Goal: Task Accomplishment & Management: Use online tool/utility

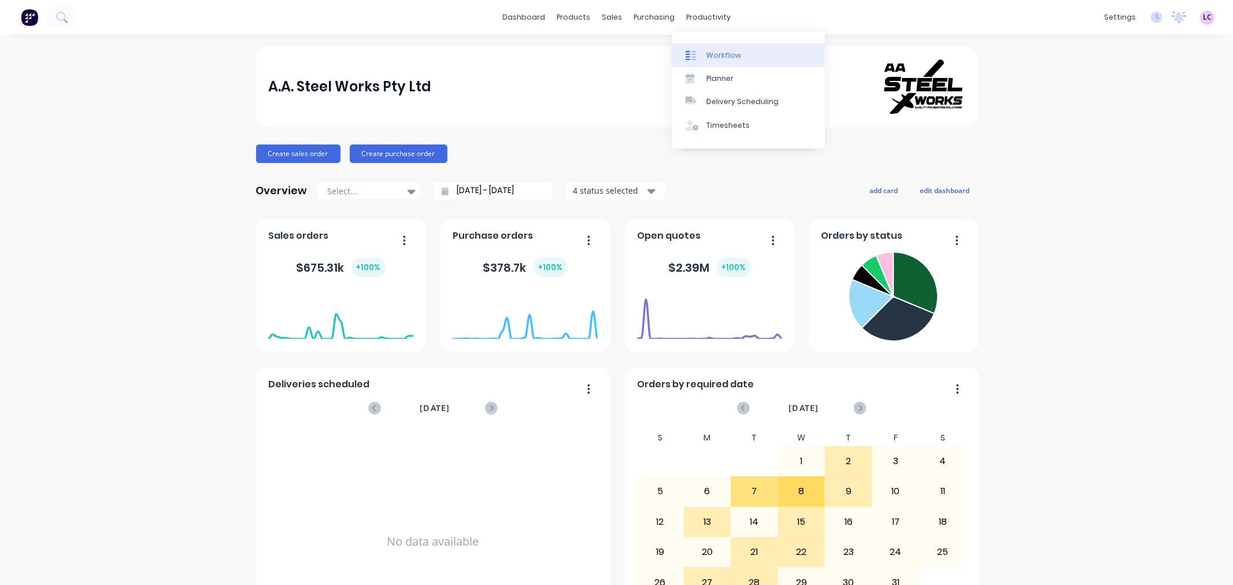
click at [710, 58] on div "Workflow" at bounding box center [723, 55] width 35 height 10
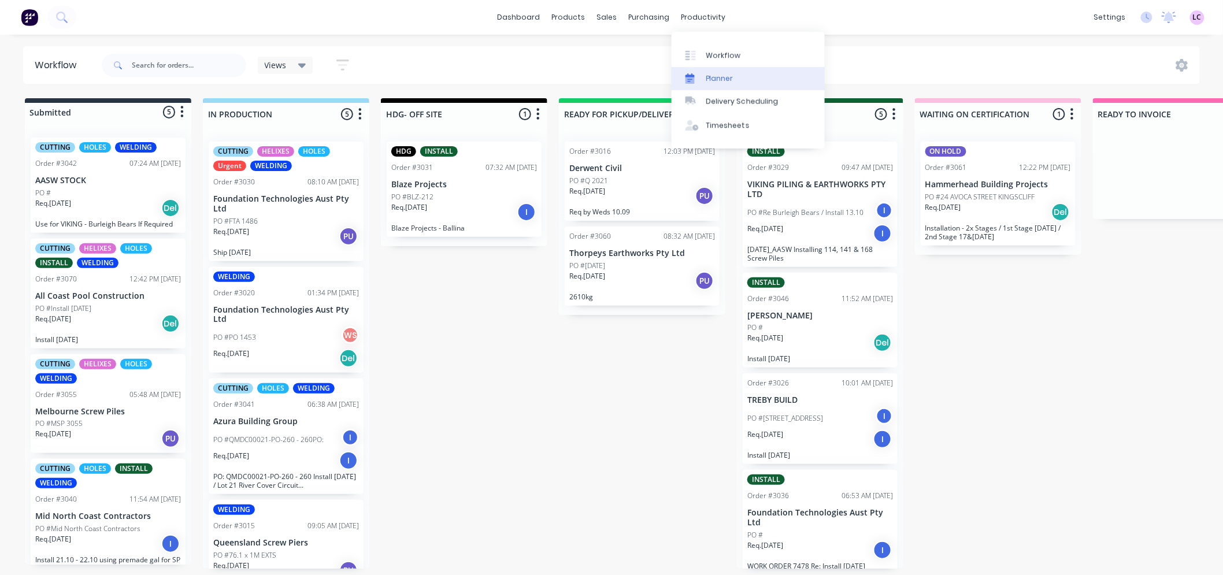
click at [721, 76] on div "Planner" at bounding box center [719, 78] width 27 height 10
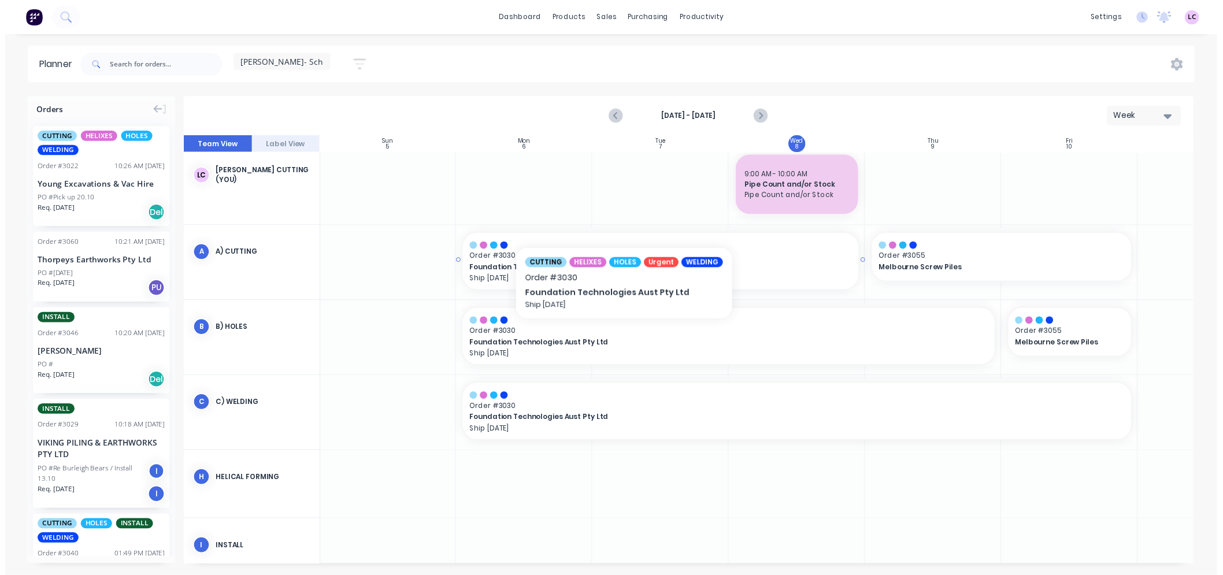
scroll to position [0, 1]
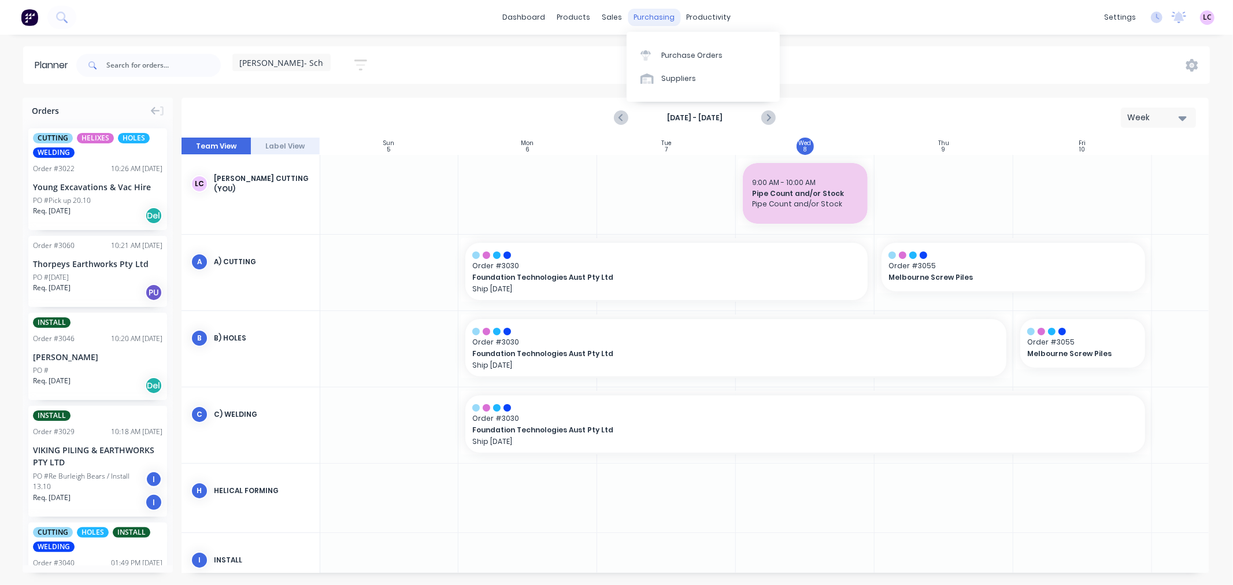
click at [662, 17] on div "purchasing" at bounding box center [654, 17] width 53 height 17
click at [673, 53] on div "Purchase Orders" at bounding box center [691, 55] width 61 height 10
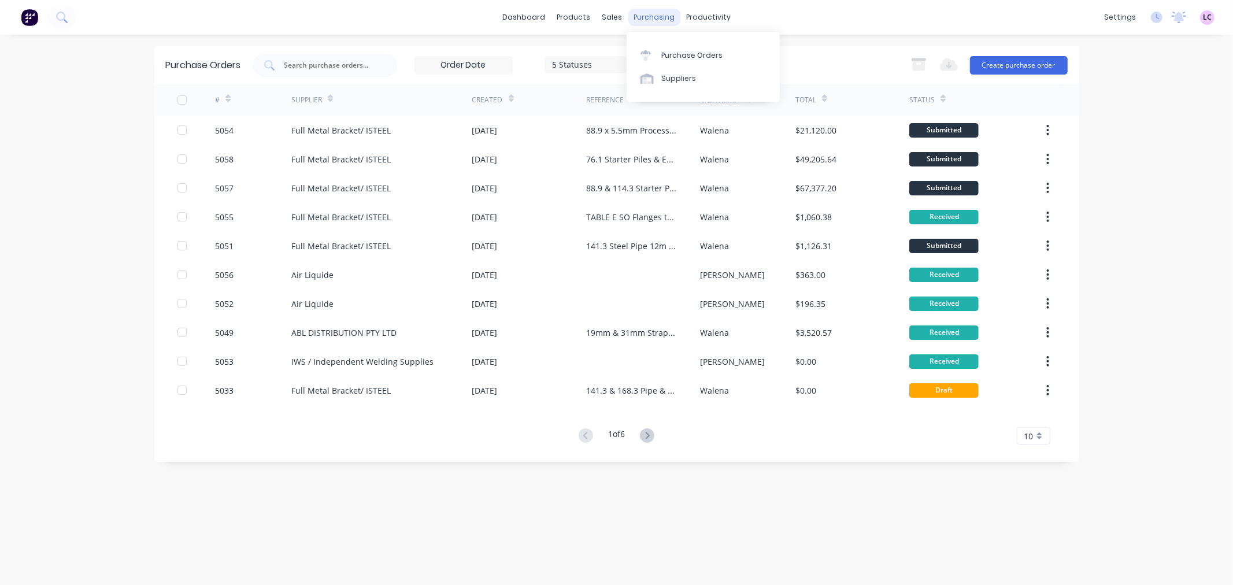
click at [628, 18] on div "purchasing" at bounding box center [654, 17] width 53 height 17
click at [713, 53] on div "Workflow" at bounding box center [729, 55] width 35 height 10
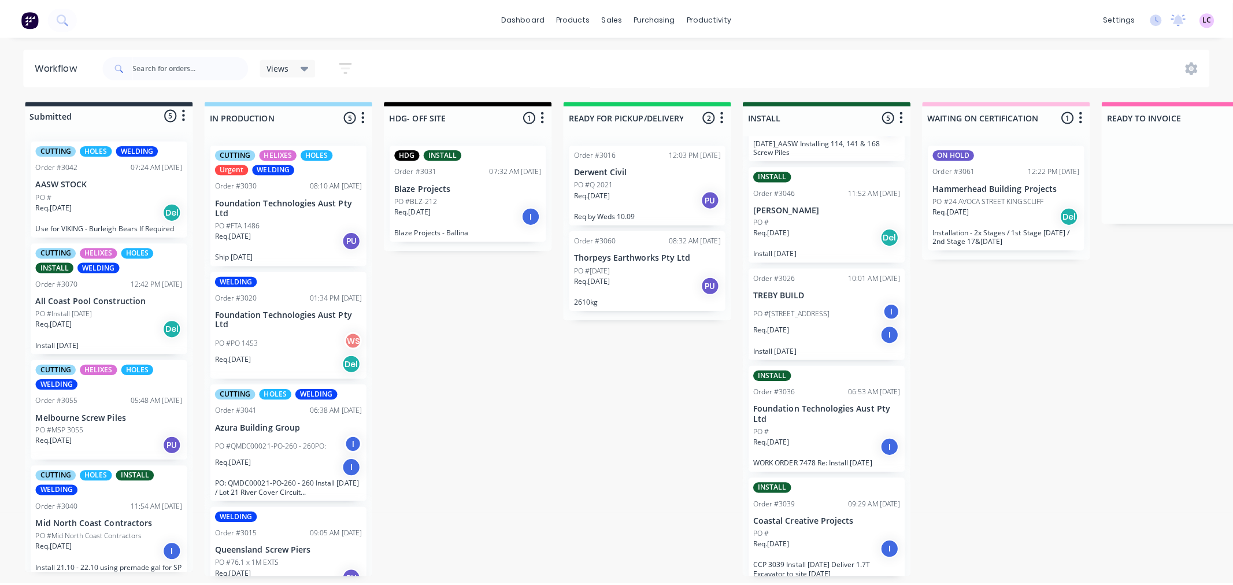
scroll to position [114, 0]
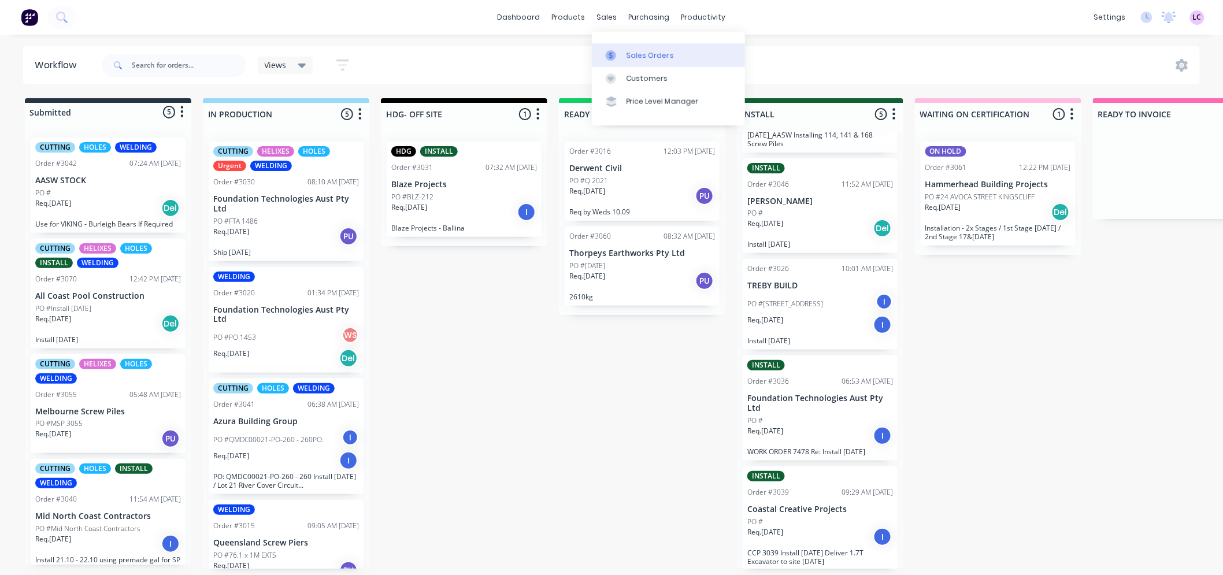
click at [617, 58] on div at bounding box center [614, 55] width 17 height 10
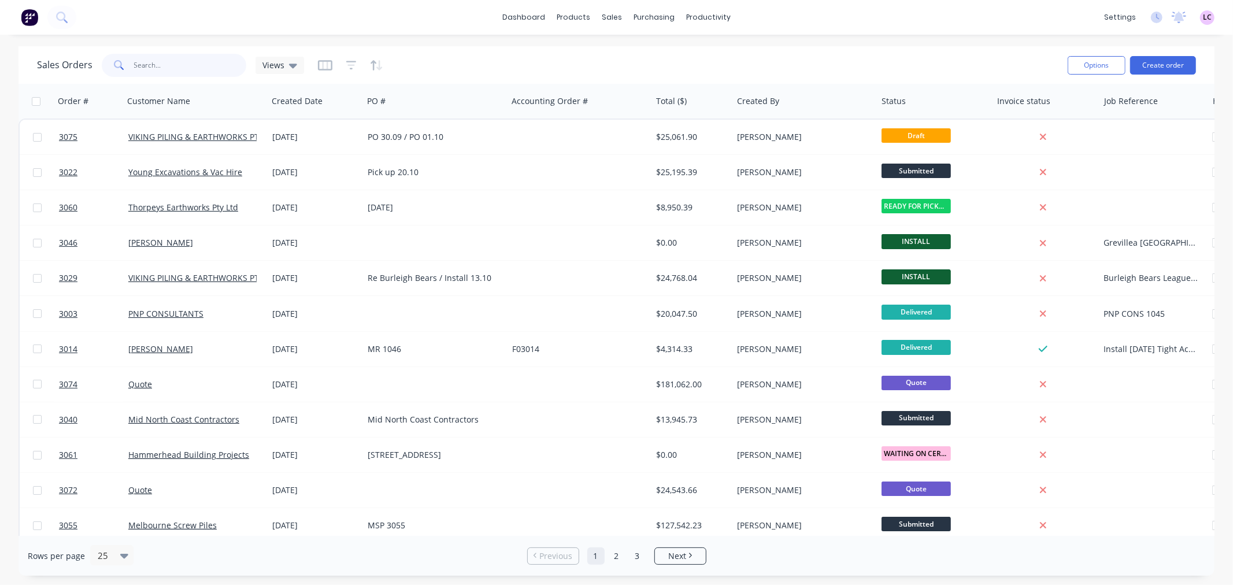
click at [192, 58] on input "text" at bounding box center [190, 65] width 113 height 23
type input "pnp"
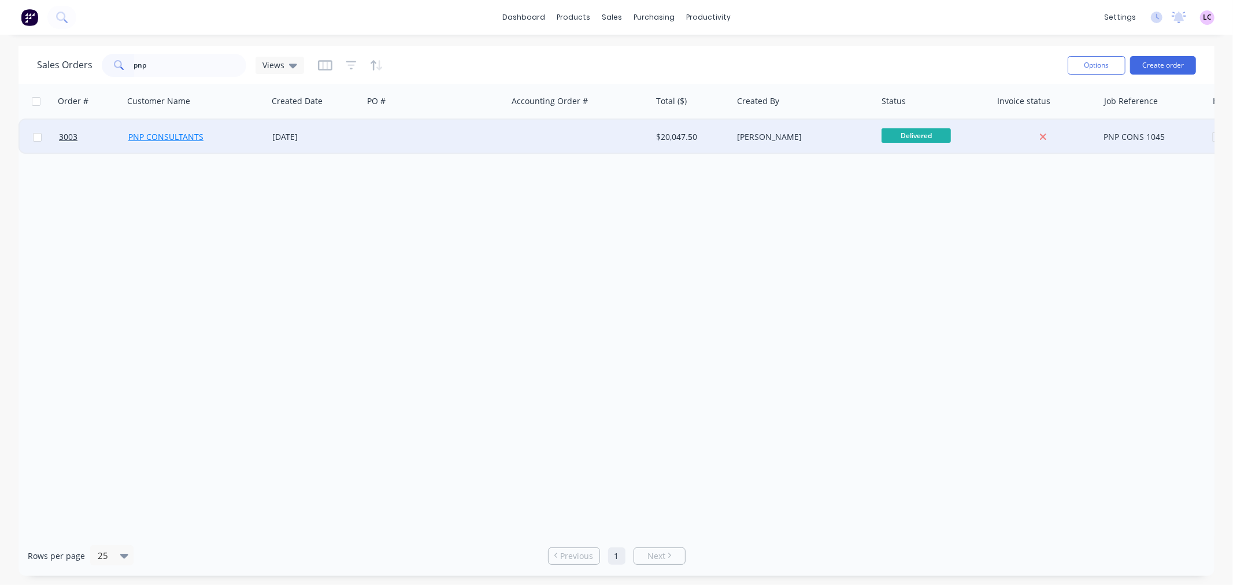
click at [184, 140] on link "PNP CONSULTANTS" at bounding box center [165, 136] width 75 height 11
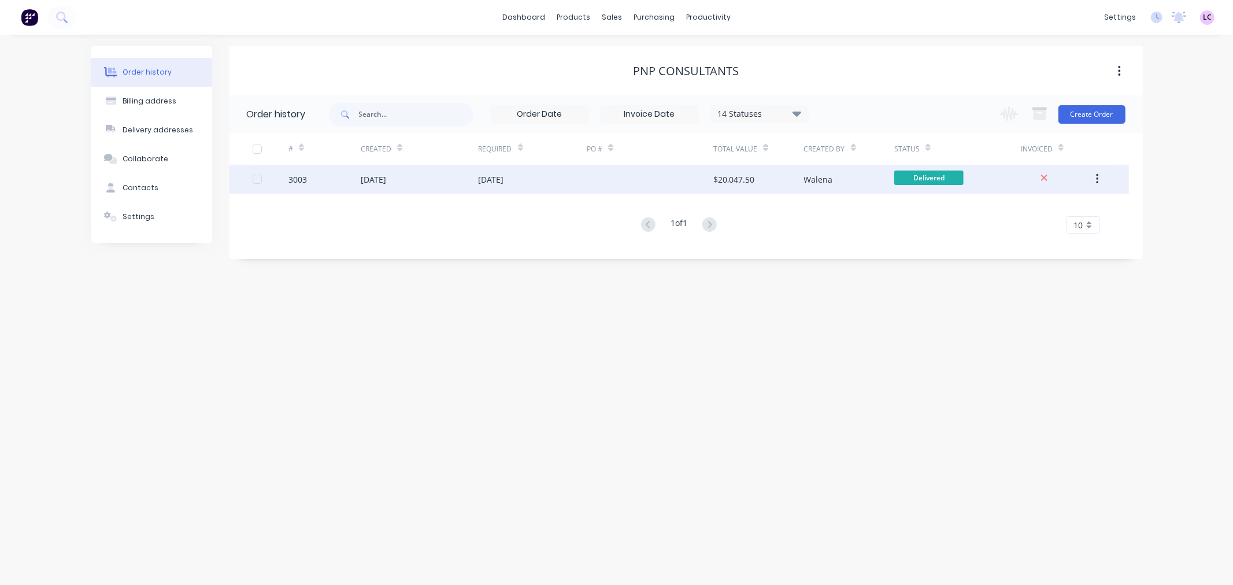
click at [480, 178] on div "[DATE]" at bounding box center [491, 179] width 25 height 12
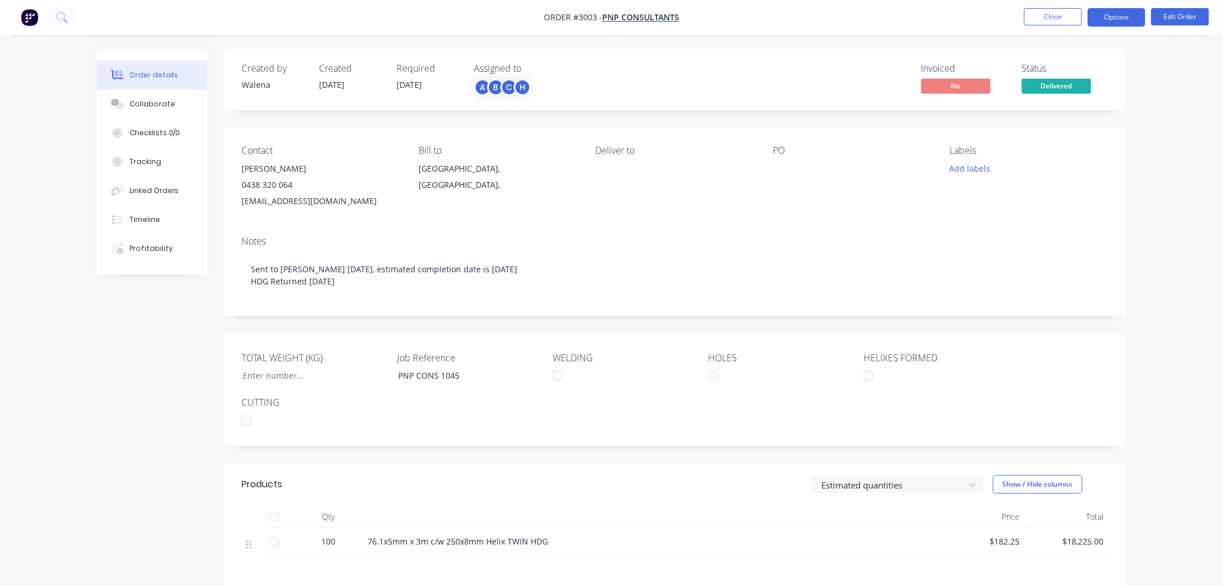
click at [1107, 12] on button "Options" at bounding box center [1117, 17] width 58 height 18
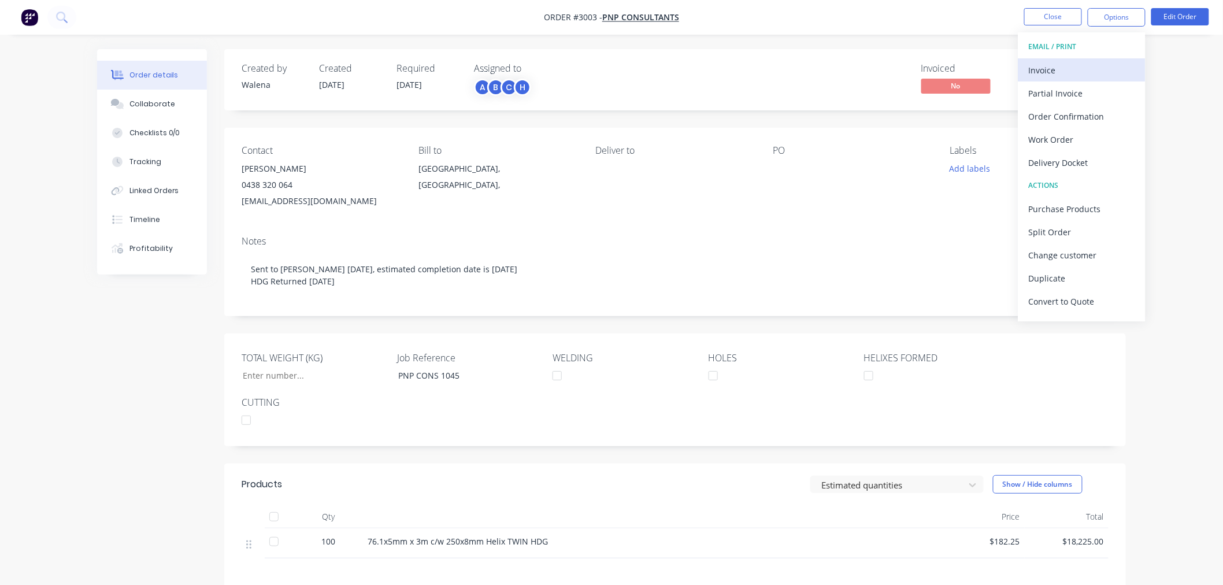
click at [1068, 76] on div "Invoice" at bounding box center [1082, 70] width 106 height 17
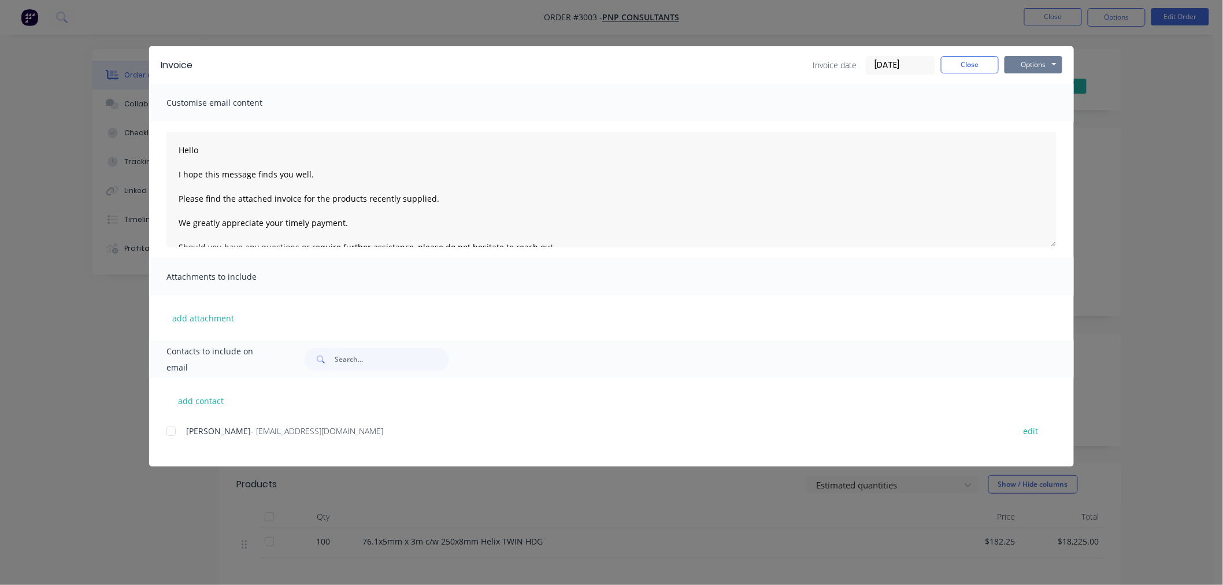
click at [1031, 65] on button "Options" at bounding box center [1034, 64] width 58 height 17
drag, startPoint x: 1039, startPoint y: 103, endPoint x: 973, endPoint y: 83, distance: 69.5
click at [973, 83] on div "Invoice Invoice date [DATE] Close Options Preview Print Email" at bounding box center [611, 65] width 925 height 38
click at [970, 70] on button "Close" at bounding box center [970, 64] width 58 height 17
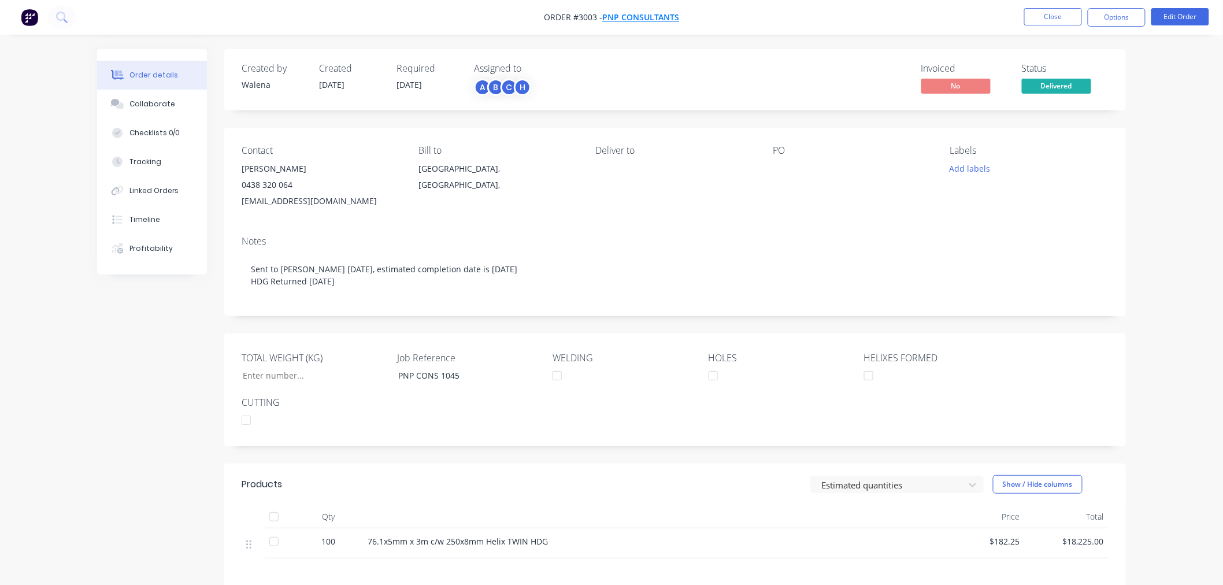
click at [619, 17] on span "PNP CONSULTANTS" at bounding box center [640, 17] width 77 height 11
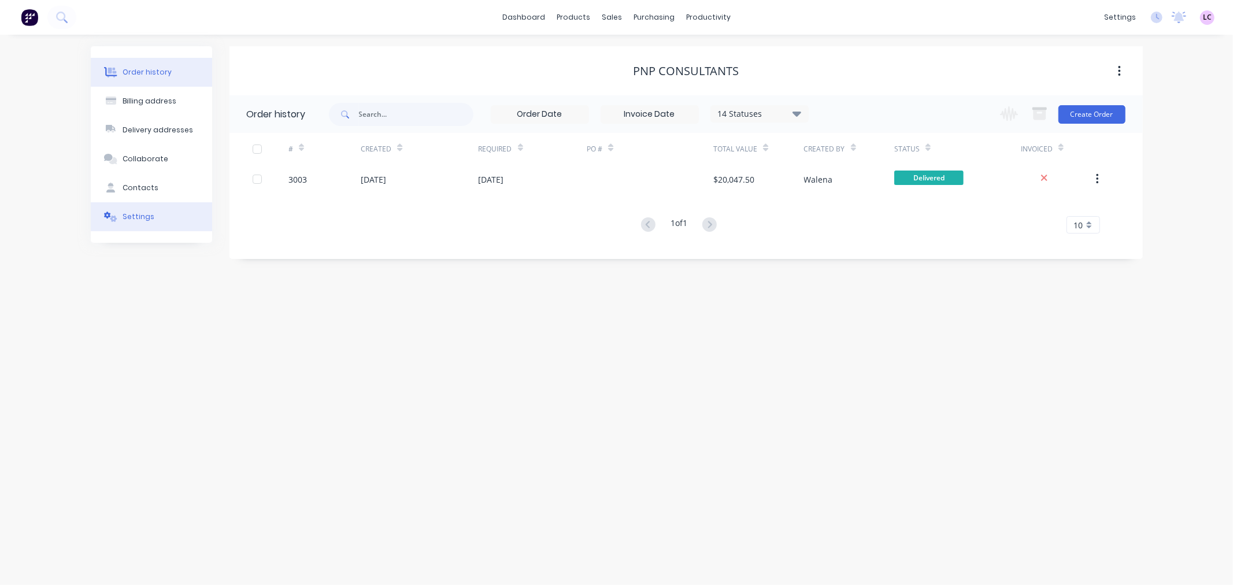
click at [133, 213] on div "Settings" at bounding box center [139, 217] width 32 height 10
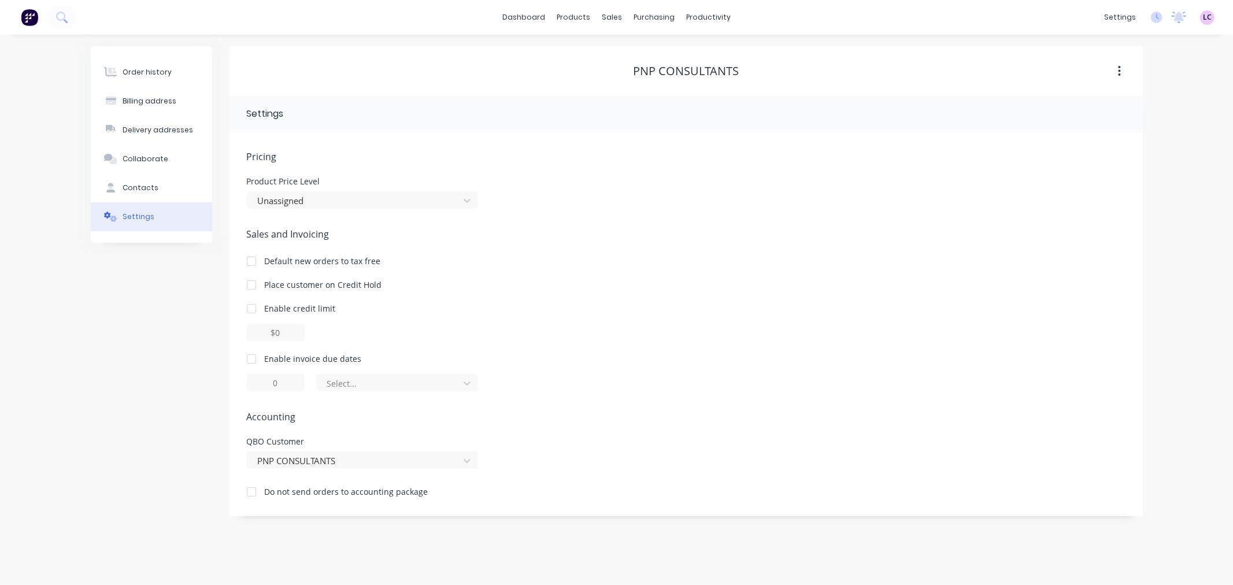
click at [247, 490] on div at bounding box center [251, 491] width 23 height 23
click at [169, 75] on button "Order history" at bounding box center [151, 72] width 121 height 29
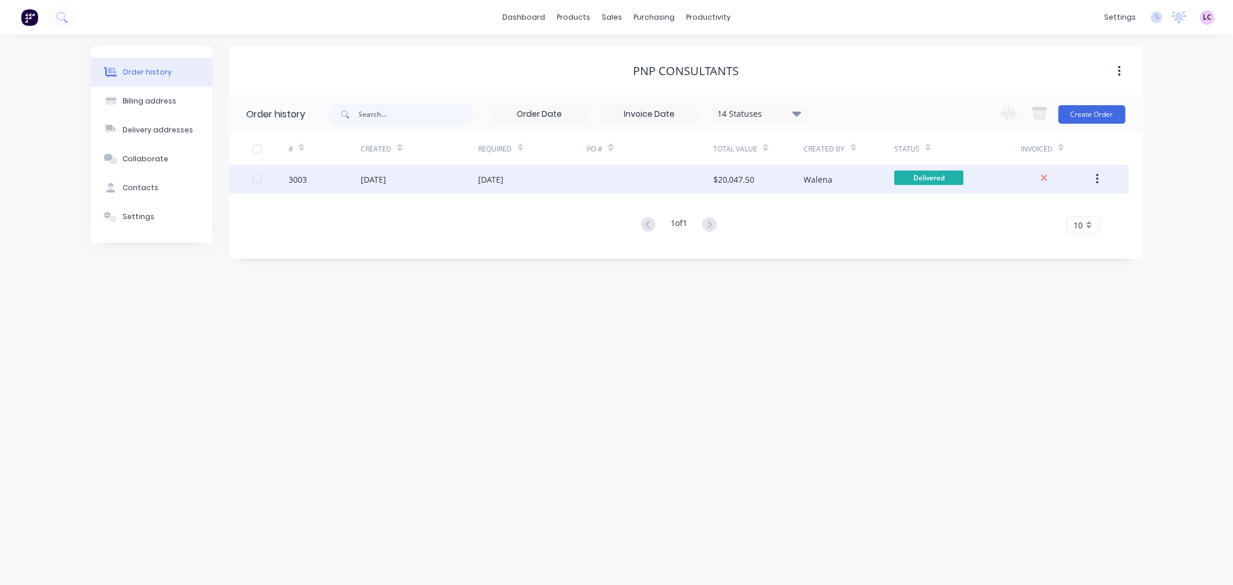
click at [492, 183] on div "[DATE]" at bounding box center [491, 179] width 25 height 12
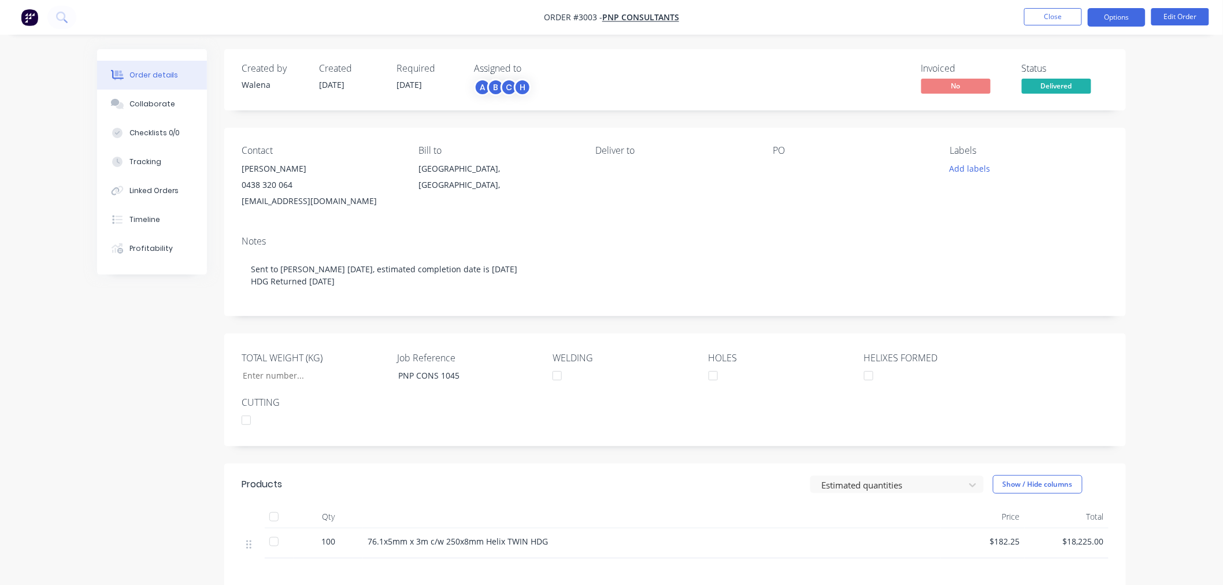
click at [1132, 17] on button "Options" at bounding box center [1117, 17] width 58 height 18
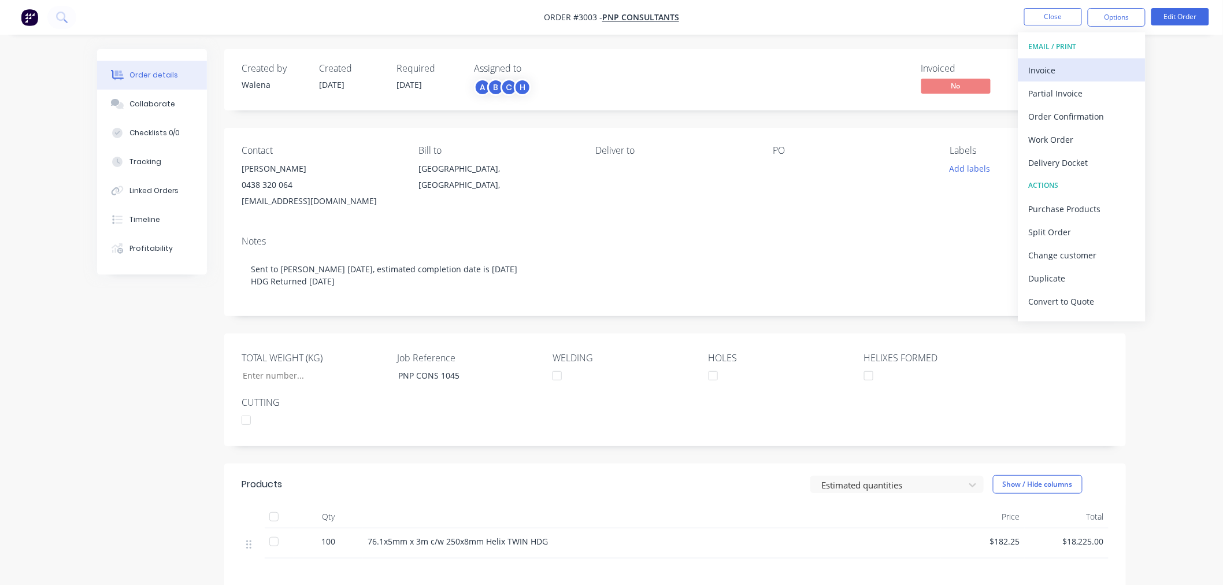
click at [1072, 71] on div "Invoice" at bounding box center [1082, 70] width 106 height 17
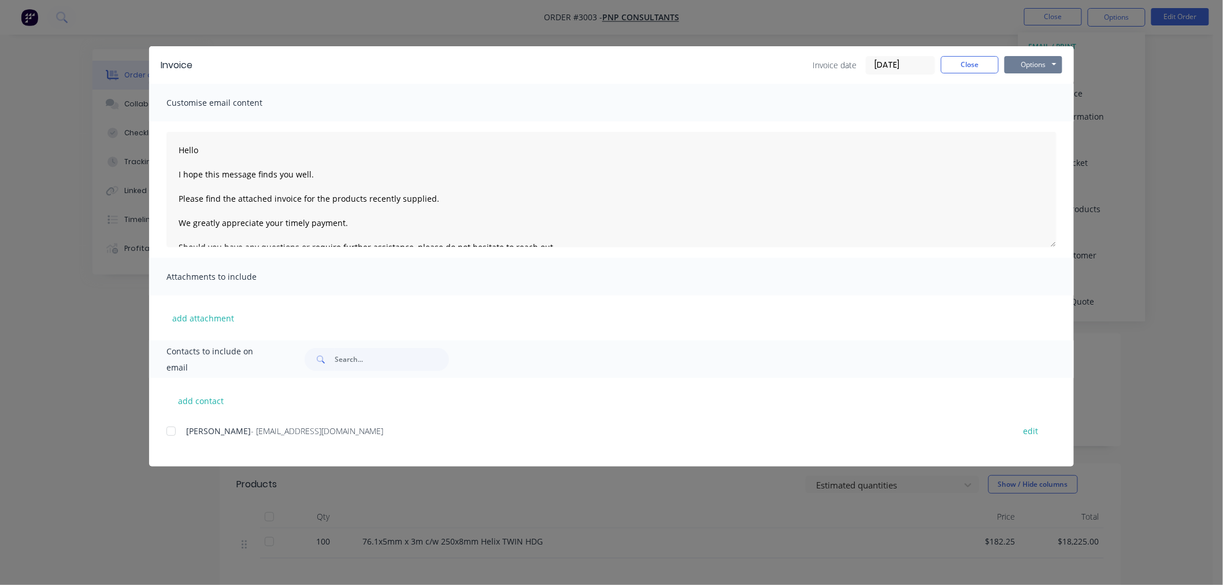
click at [1025, 69] on button "Options" at bounding box center [1034, 64] width 58 height 17
click at [1038, 102] on button "Print" at bounding box center [1042, 104] width 74 height 19
click at [979, 67] on button "Close" at bounding box center [970, 64] width 58 height 17
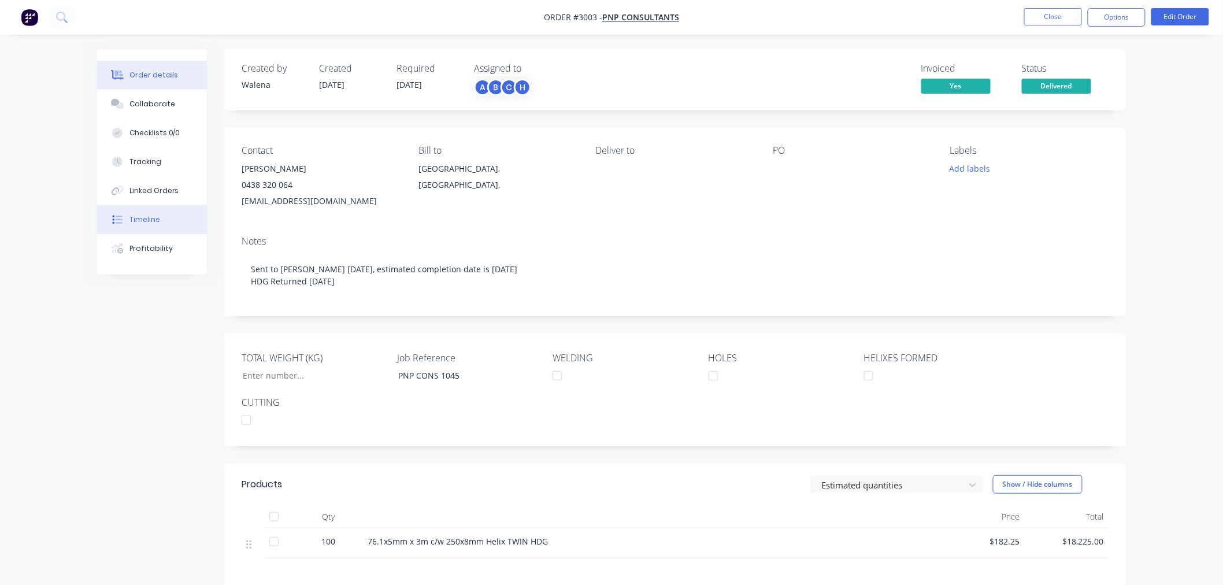
click at [157, 213] on button "Timeline" at bounding box center [152, 219] width 110 height 29
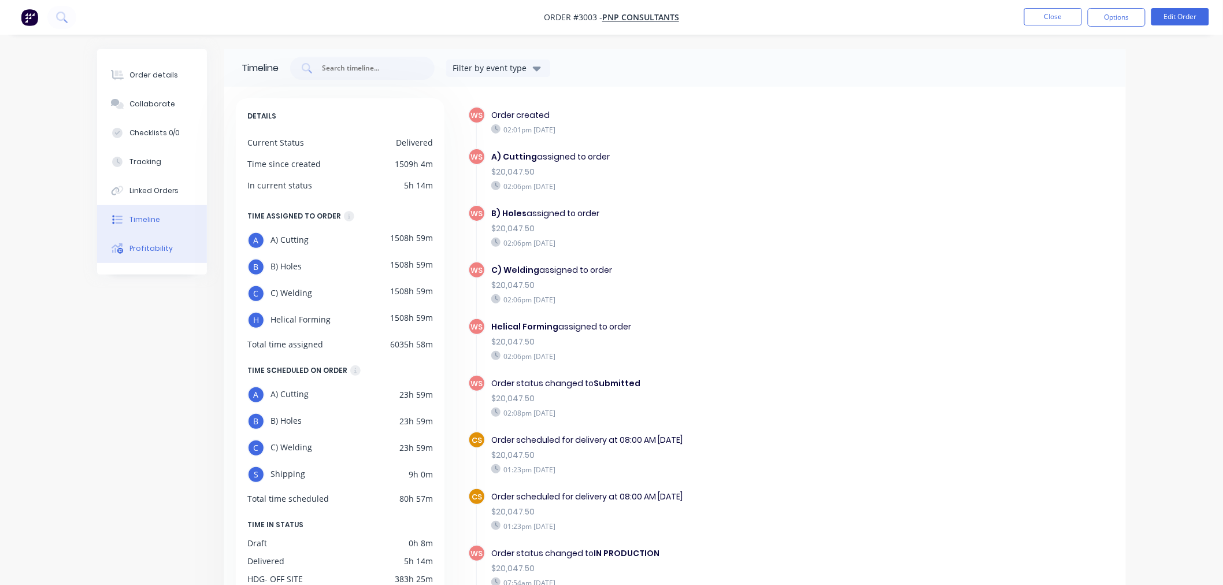
click at [158, 243] on div "Profitability" at bounding box center [150, 248] width 43 height 10
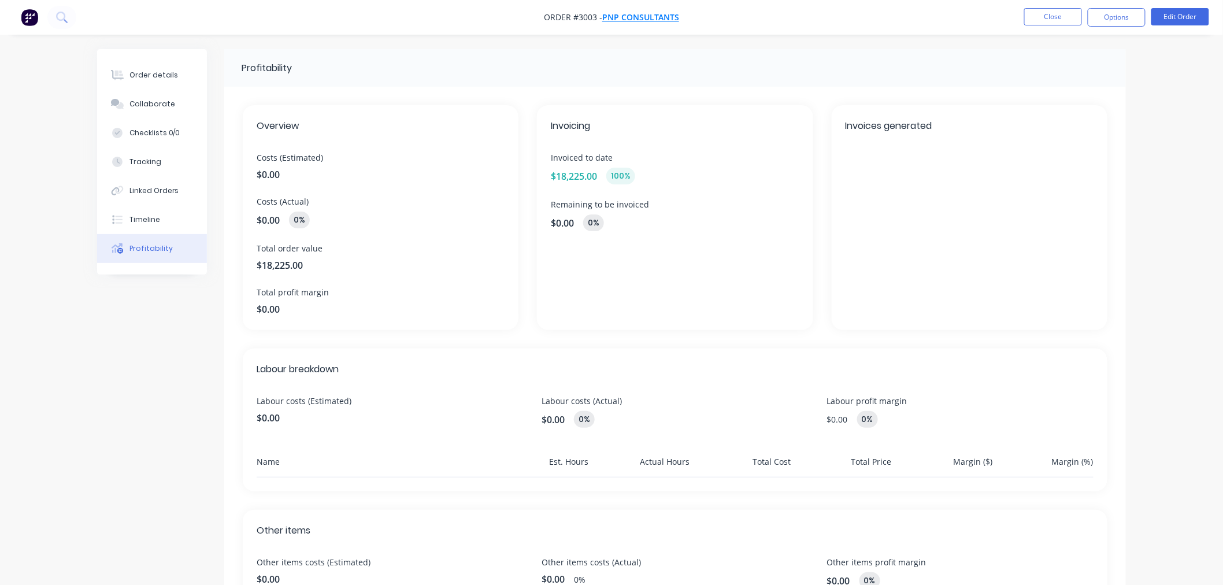
click at [625, 20] on span "PNP CONSULTANTS" at bounding box center [640, 17] width 77 height 11
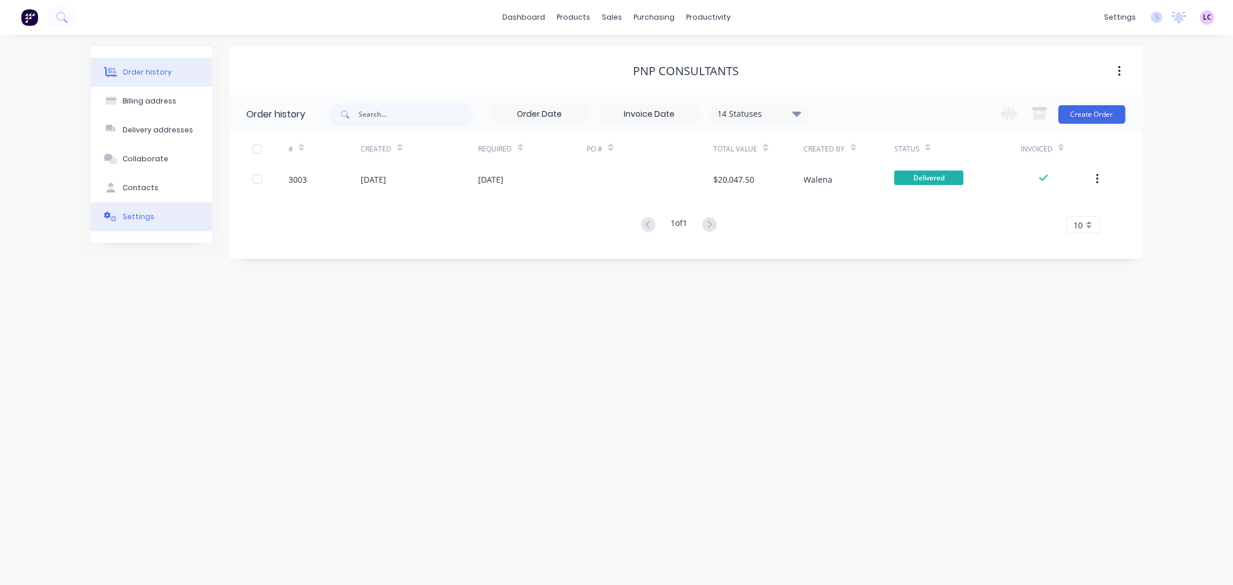
click at [130, 217] on div "Settings" at bounding box center [139, 217] width 32 height 10
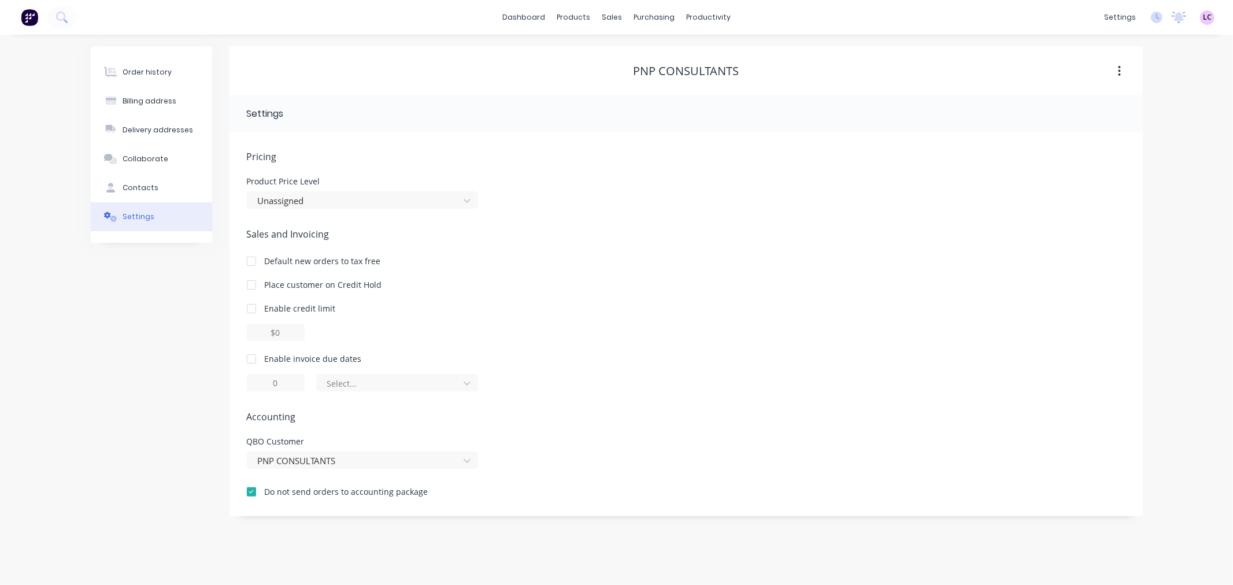
click at [251, 492] on div at bounding box center [251, 491] width 23 height 23
click at [139, 191] on div "Contacts" at bounding box center [141, 188] width 36 height 10
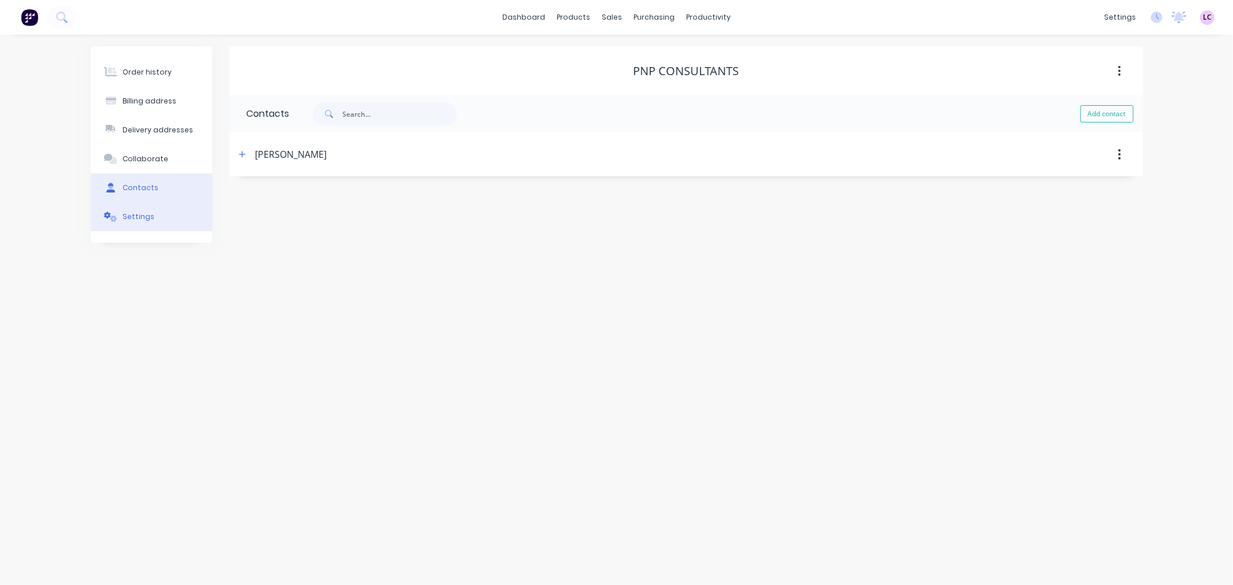
click at [139, 213] on div "Settings" at bounding box center [139, 217] width 32 height 10
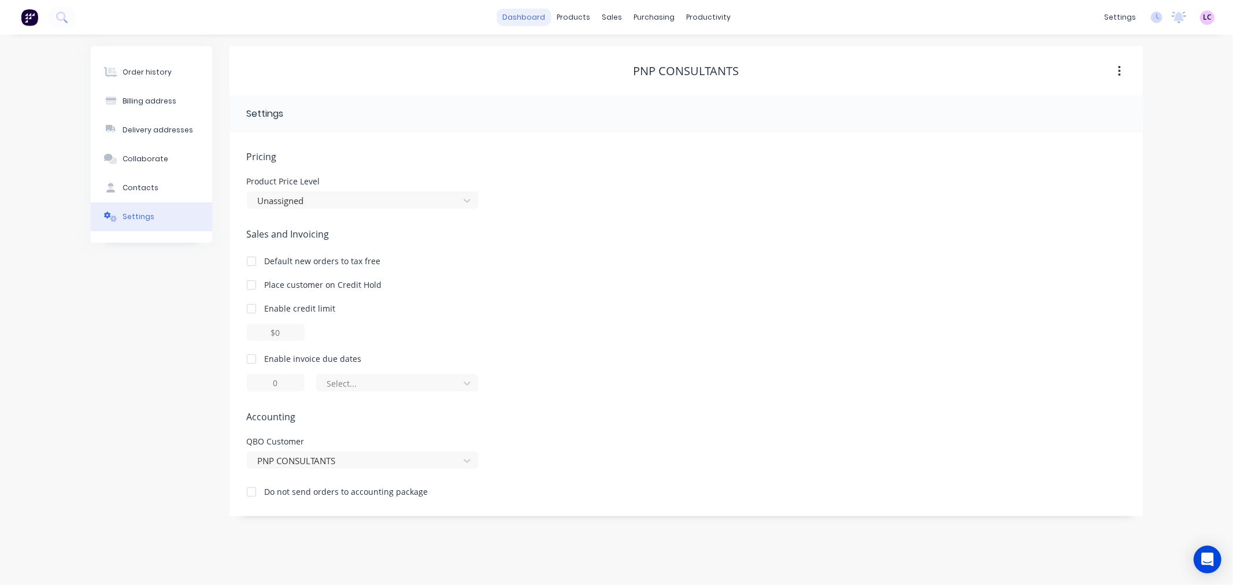
click at [536, 18] on link "dashboard" at bounding box center [524, 17] width 54 height 17
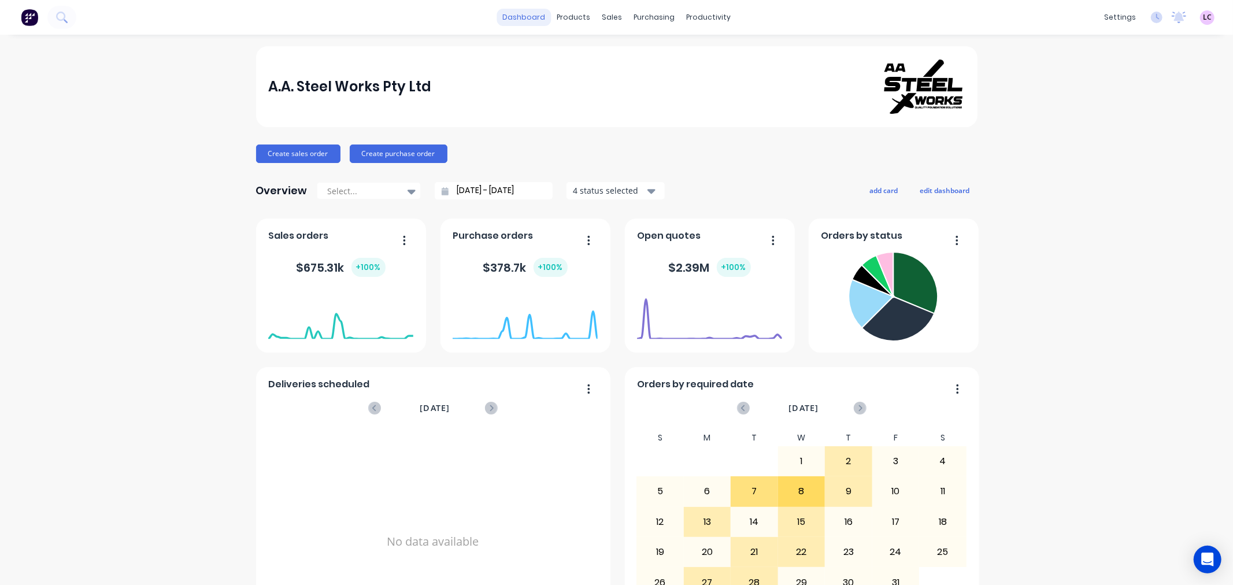
click at [519, 9] on link "dashboard" at bounding box center [524, 17] width 54 height 17
click at [708, 19] on div "productivity" at bounding box center [708, 17] width 56 height 17
click at [720, 60] on div "Workflow" at bounding box center [723, 55] width 35 height 10
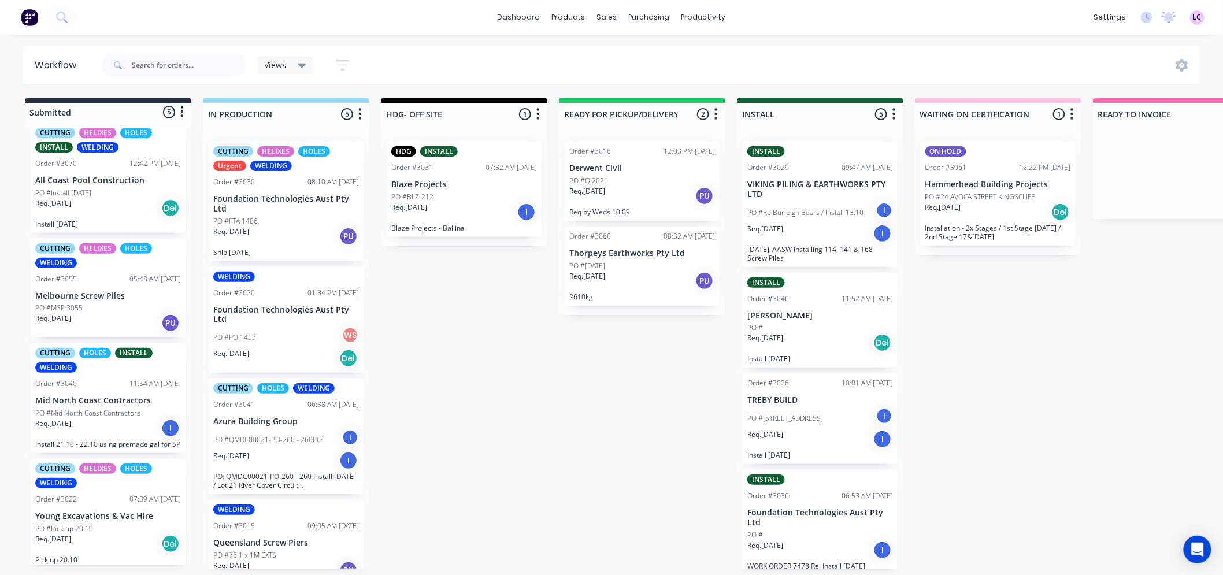
scroll to position [127, 0]
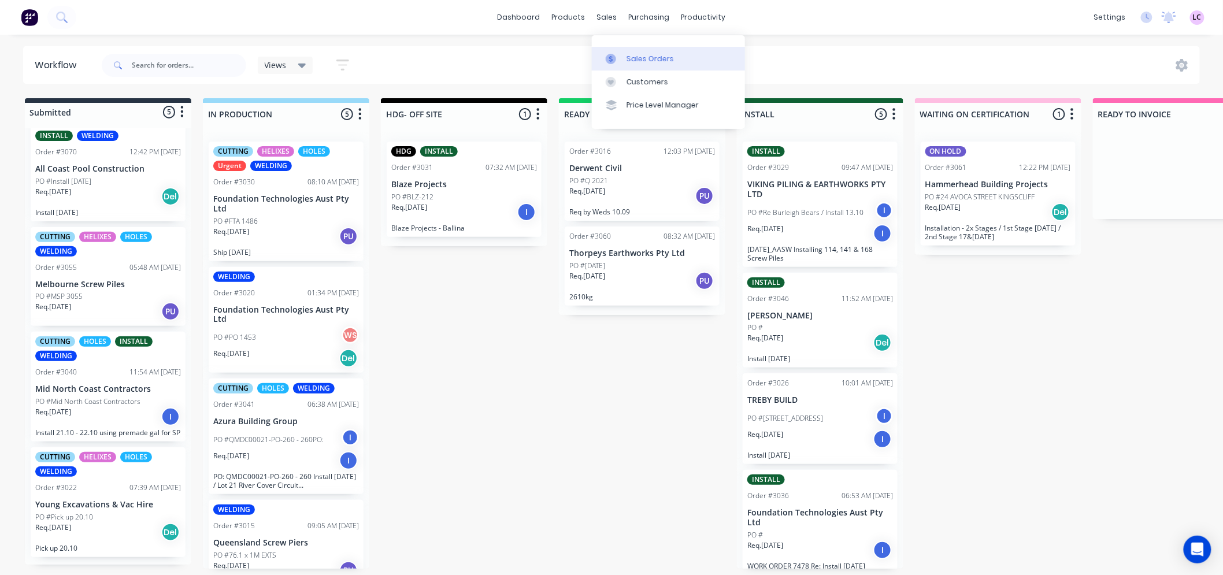
click at [629, 56] on div "Sales Orders" at bounding box center [650, 59] width 47 height 10
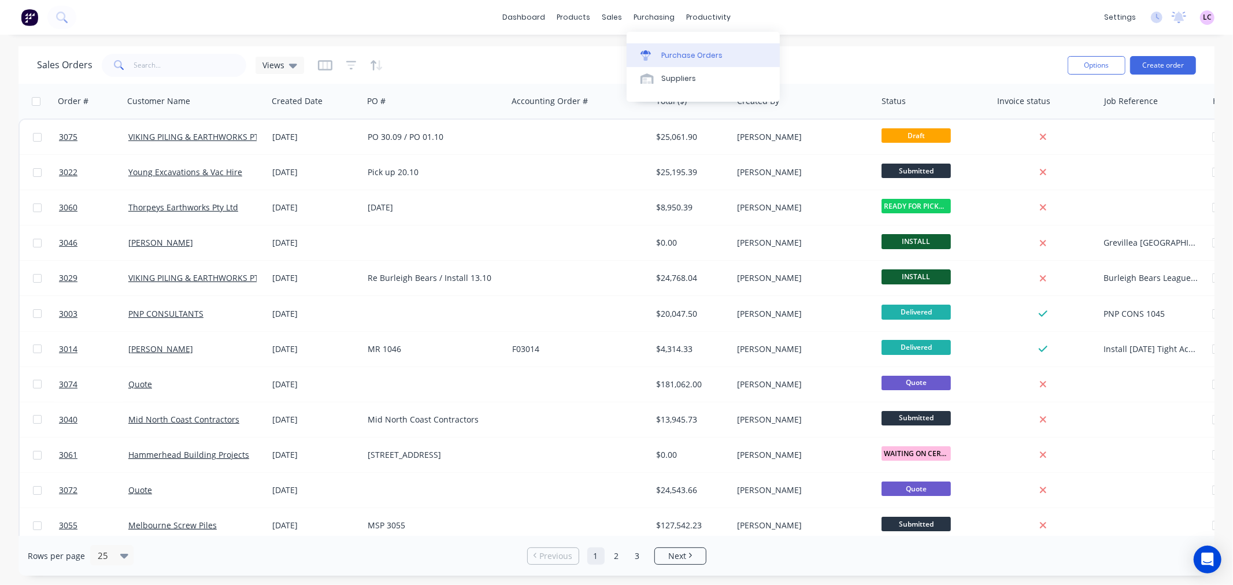
click at [664, 54] on div "Purchase Orders" at bounding box center [691, 55] width 61 height 10
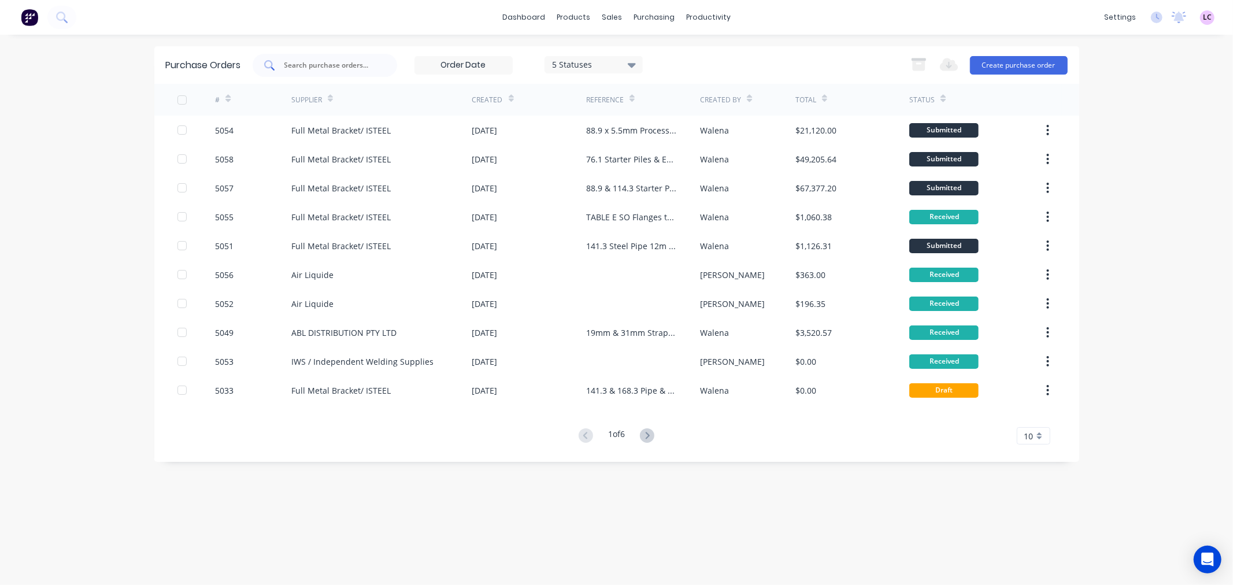
click at [306, 66] on input "text" at bounding box center [331, 66] width 96 height 12
click at [1020, 64] on button "Create purchase order" at bounding box center [1019, 65] width 98 height 18
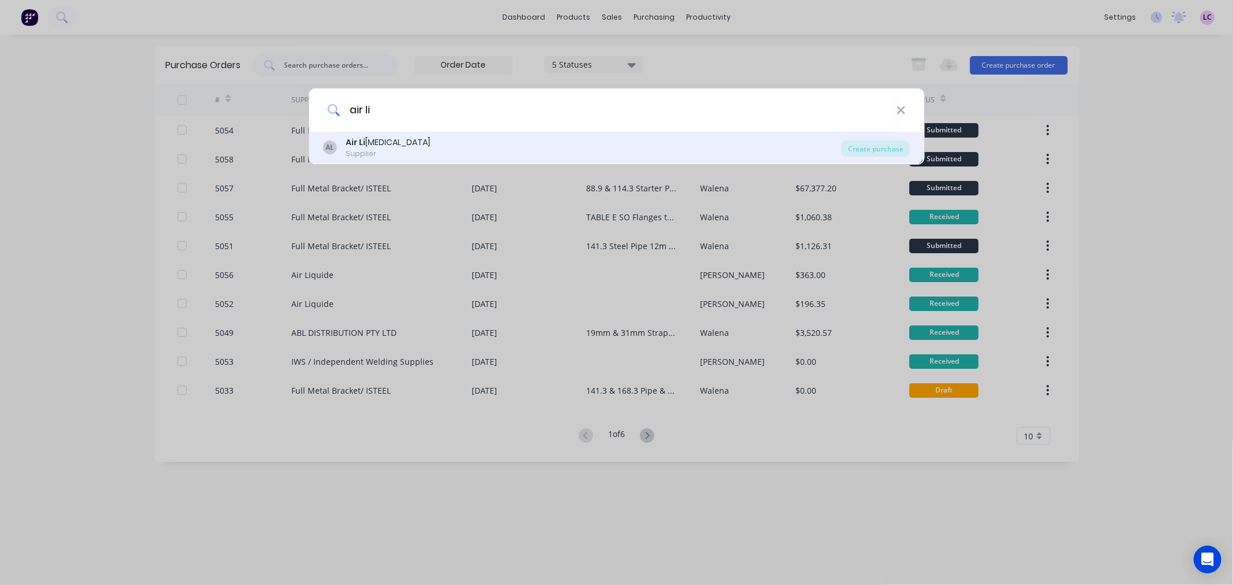
type input "air li"
click at [378, 140] on div "Air Li quide" at bounding box center [388, 142] width 84 height 12
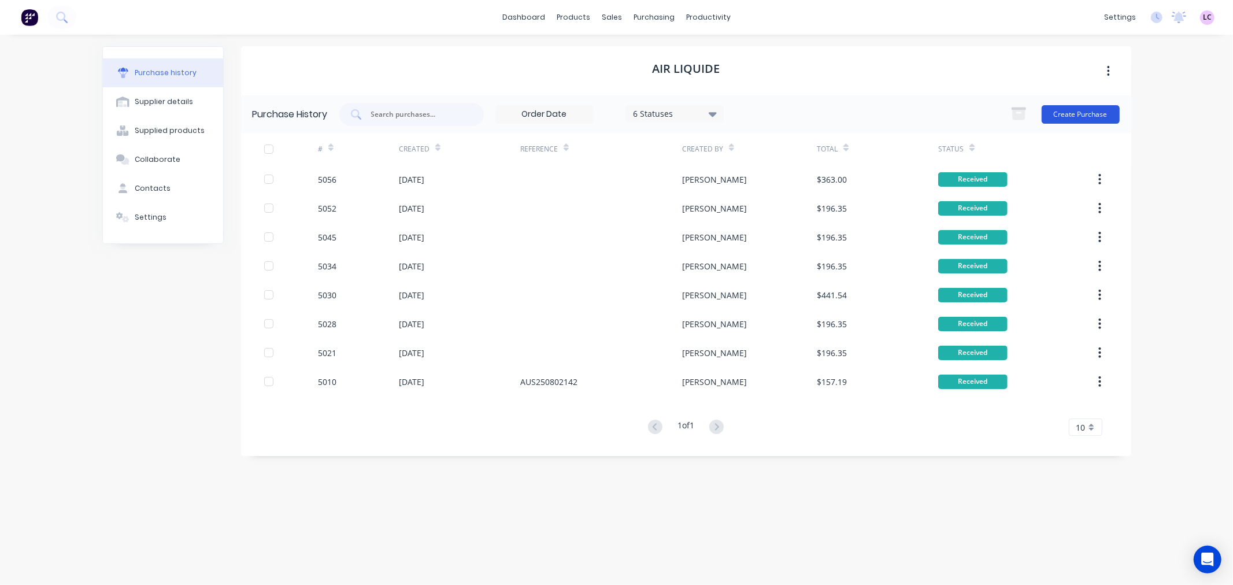
click at [1067, 114] on button "Create Purchase" at bounding box center [1081, 114] width 78 height 18
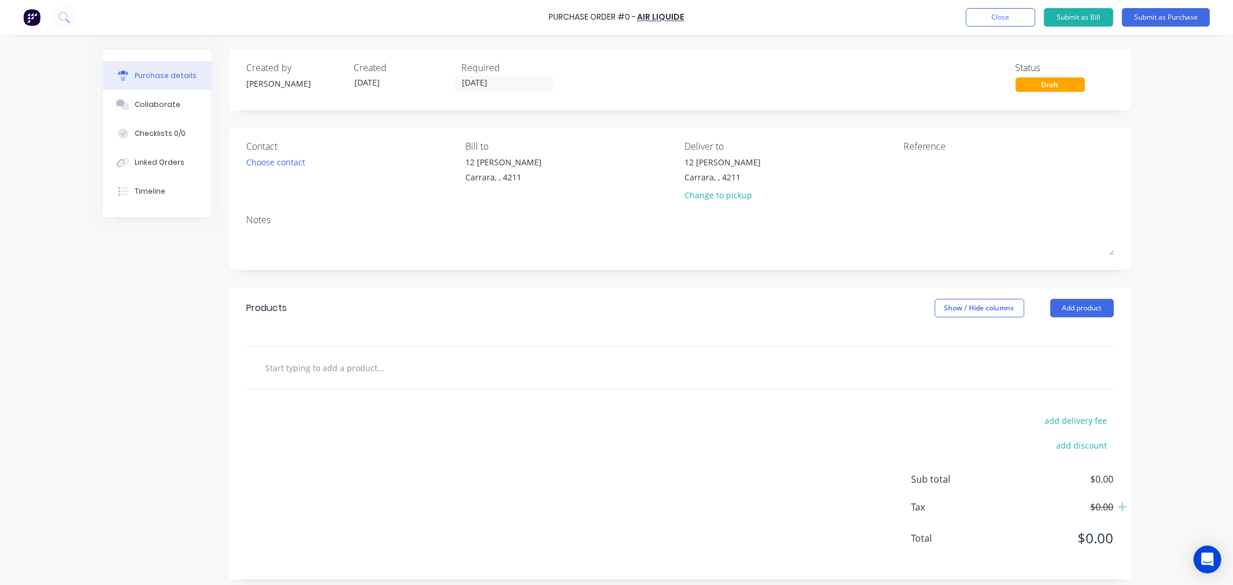
click at [346, 383] on div at bounding box center [680, 368] width 867 height 42
click at [339, 374] on input "text" at bounding box center [380, 367] width 231 height 23
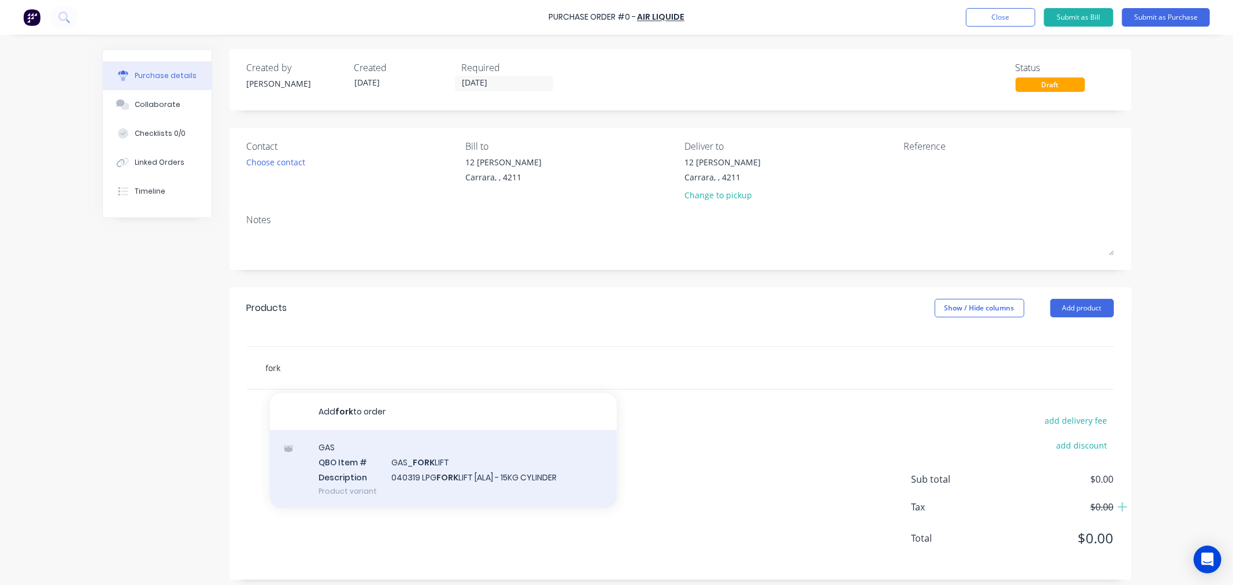
type input "fork"
click at [463, 478] on div "GAS QBO Item # GAS_ FORK LIFT Description 040319 LPG FORK LIFT [ALA] - 15KG CYL…" at bounding box center [443, 469] width 347 height 78
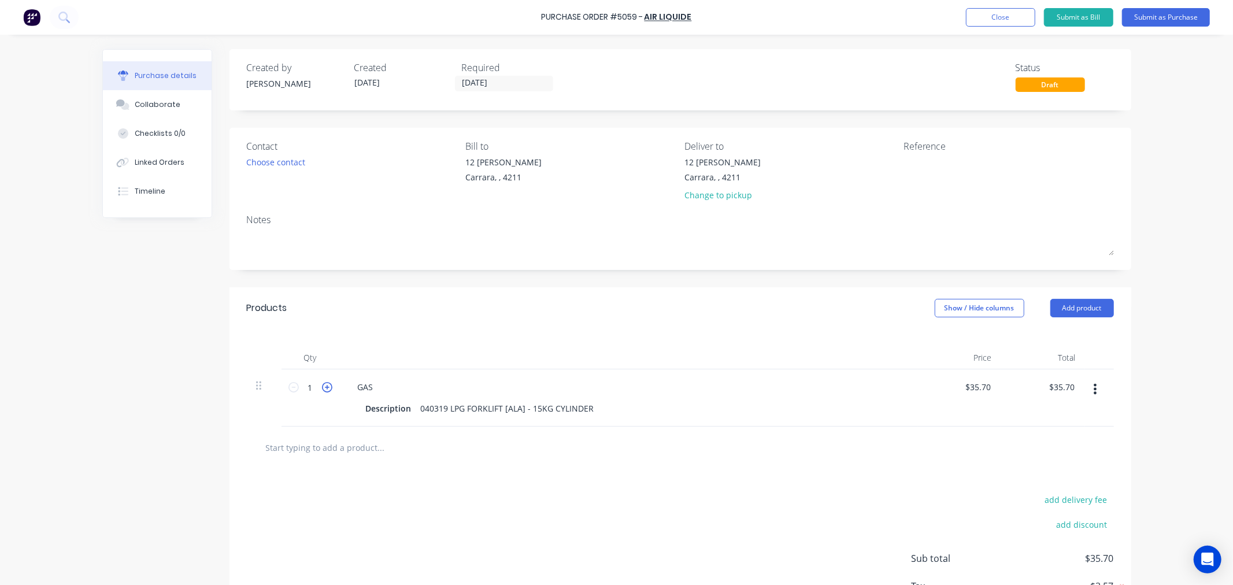
click at [322, 388] on icon at bounding box center [327, 387] width 10 height 10
type input "2"
type input "$71.40"
click at [322, 388] on icon at bounding box center [327, 387] width 10 height 10
type input "3"
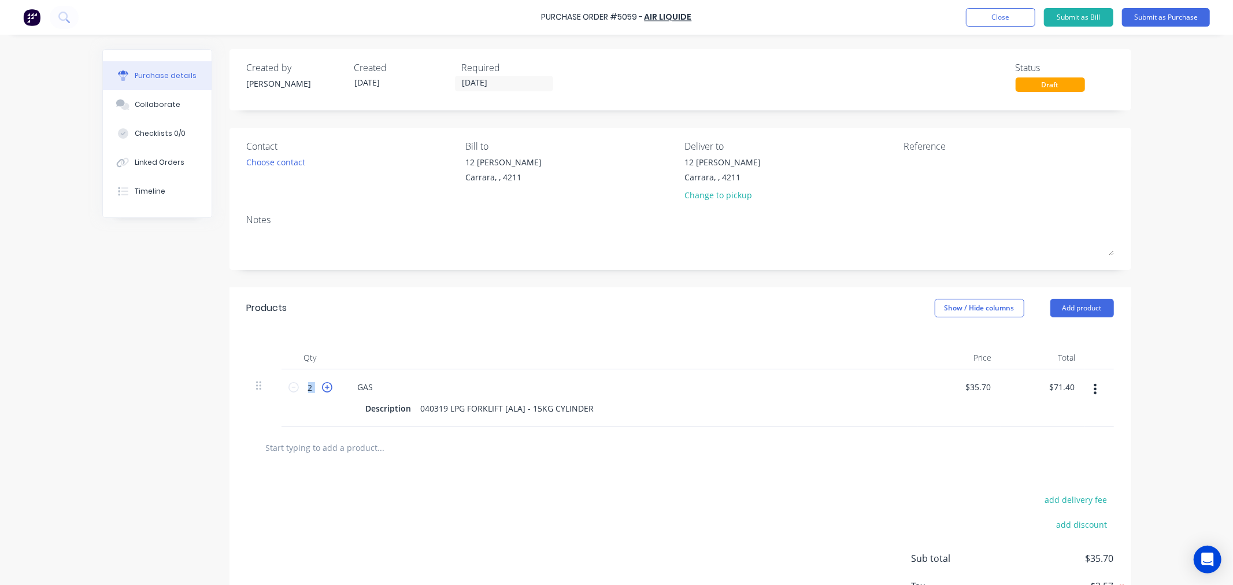
type input "$107.10"
click at [322, 388] on icon at bounding box center [327, 387] width 10 height 10
type input "4"
type input "$142.80"
click at [322, 388] on icon at bounding box center [327, 387] width 10 height 10
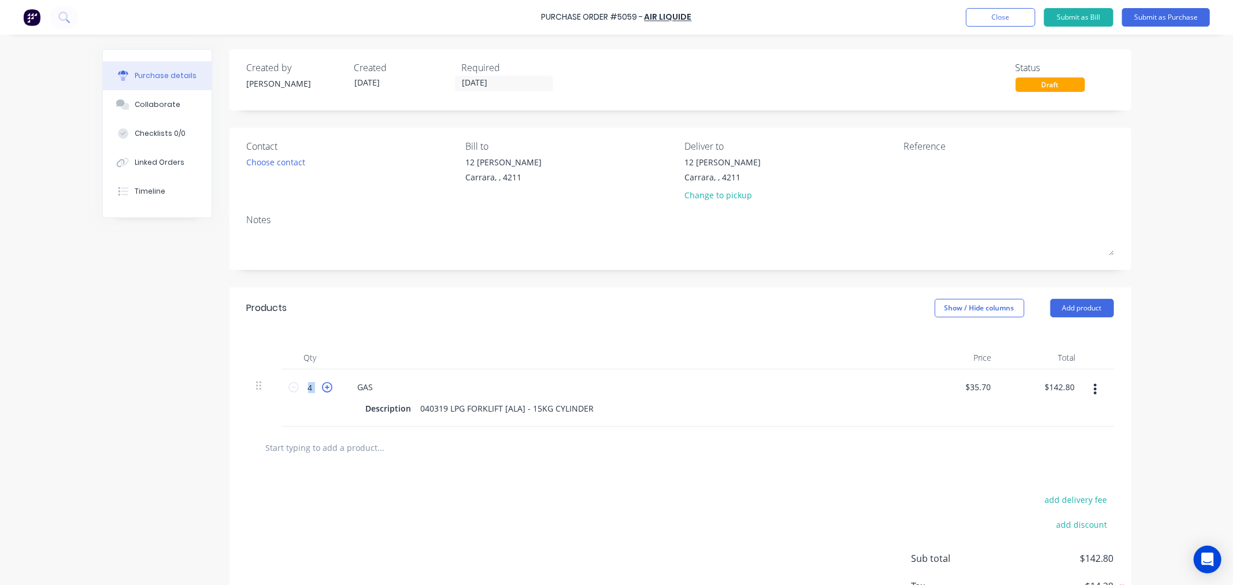
type input "5"
type input "$178.50"
click at [403, 464] on div at bounding box center [680, 448] width 867 height 42
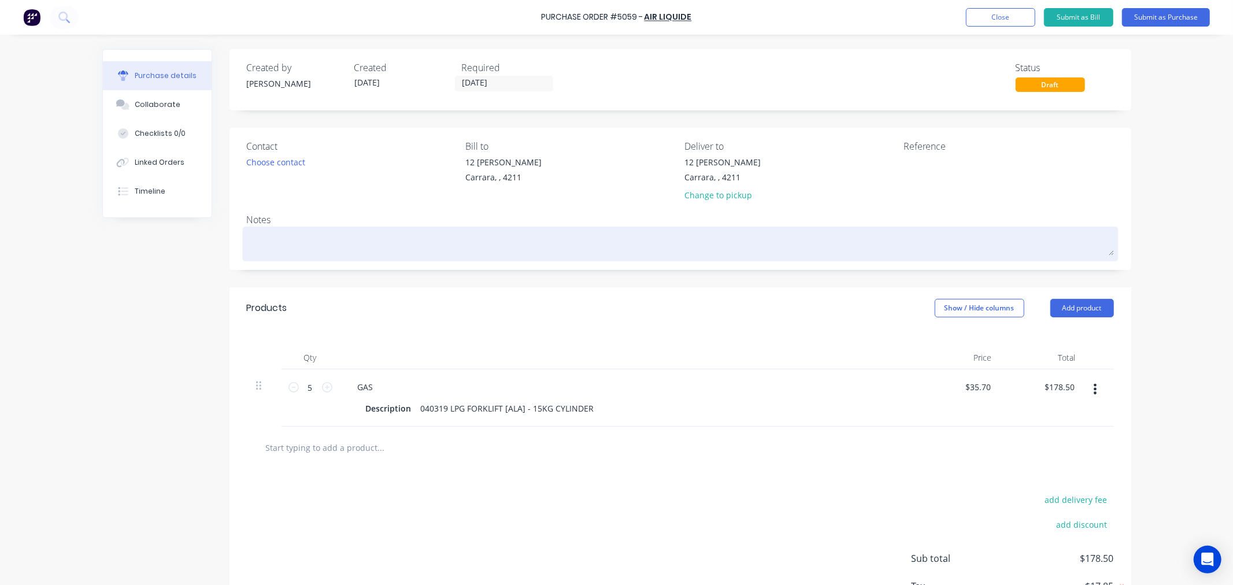
click at [318, 242] on textarea at bounding box center [680, 242] width 867 height 26
type textarea "x"
type textarea "p"
type textarea "x"
type textarea "p"
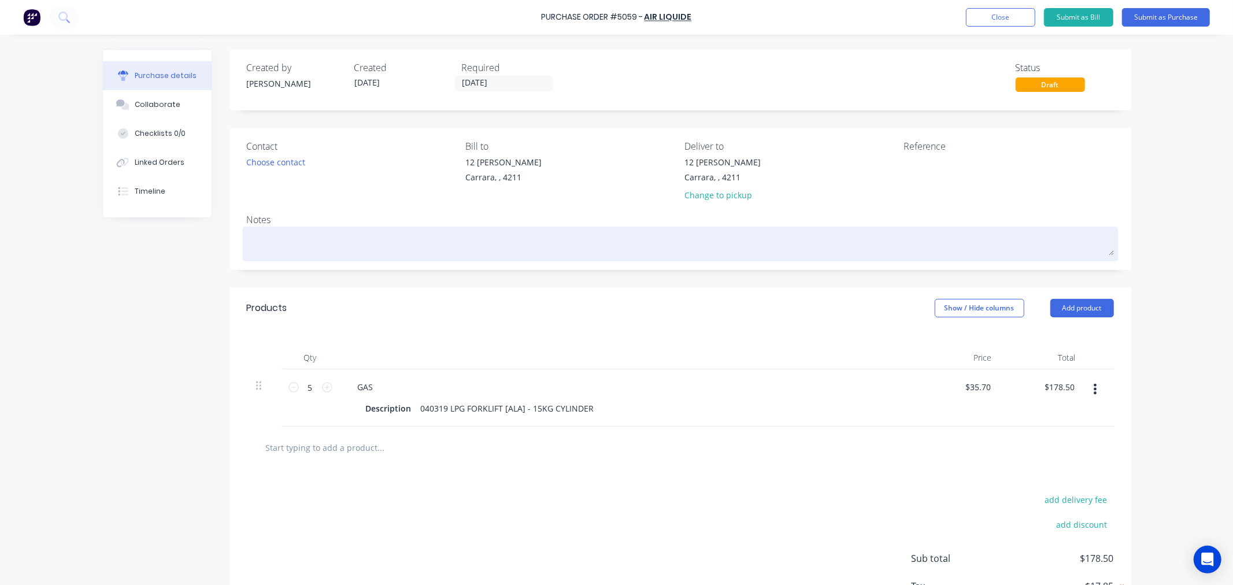
type textarea "x"
type textarea "P"
type textarea "x"
type textarea "PO"
type textarea "x"
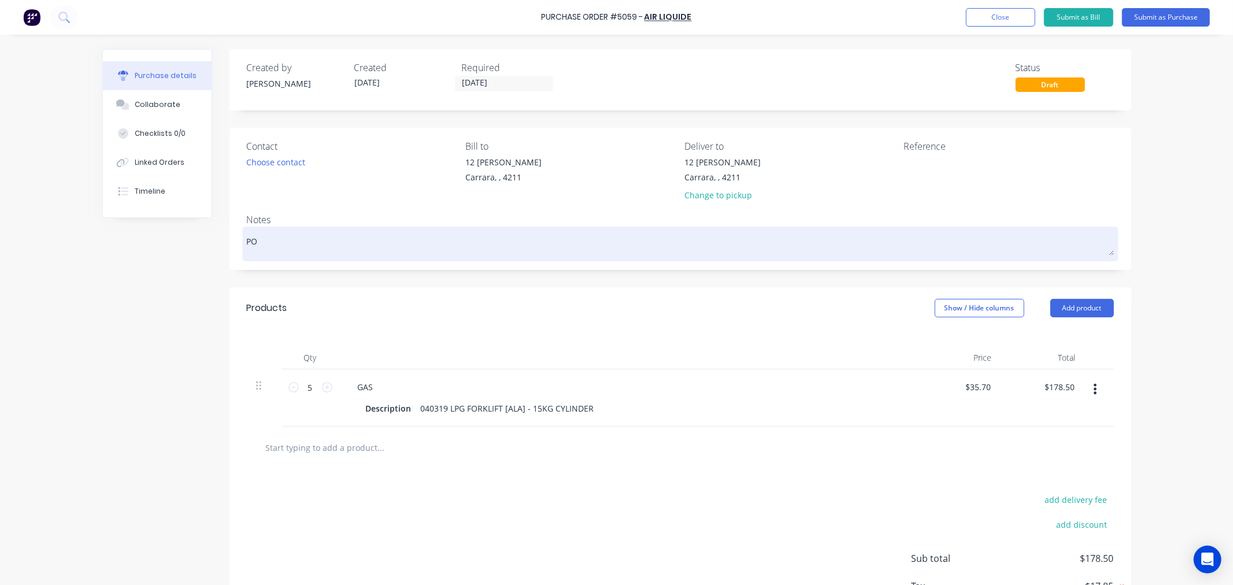
type textarea "PO"
type textarea "x"
type textarea "PO 50"
type textarea "x"
type textarea "PO 505"
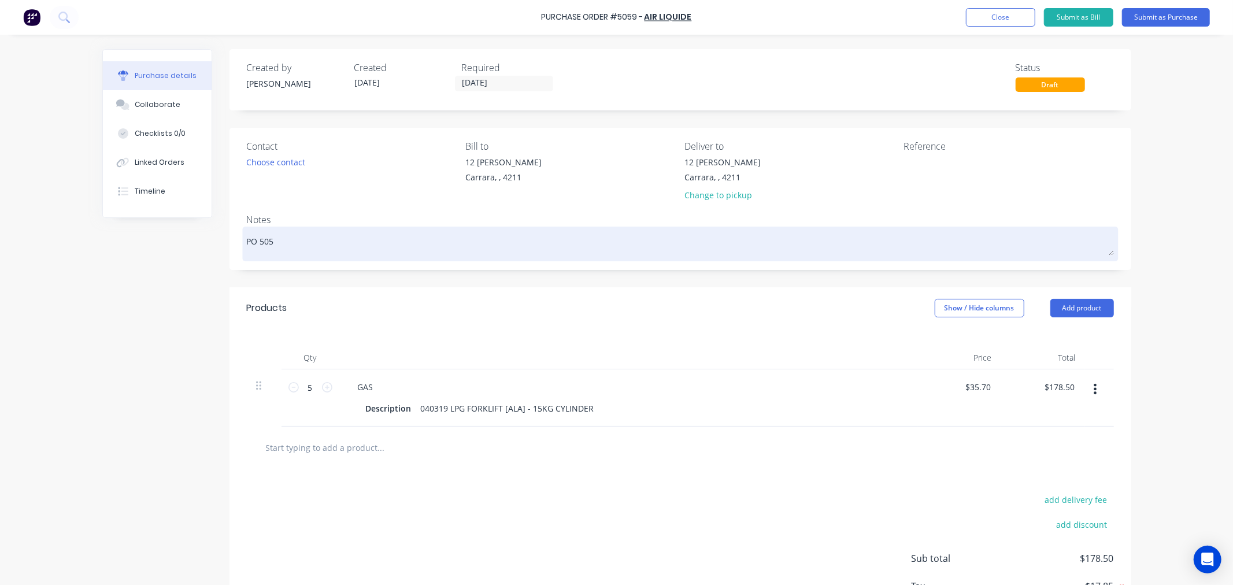
type textarea "x"
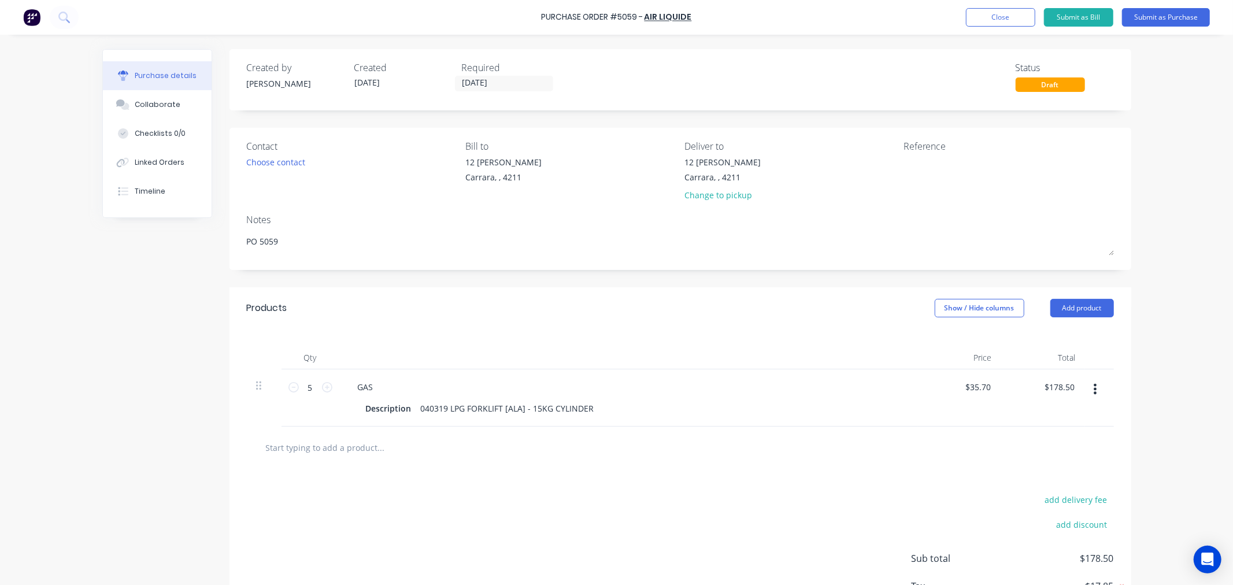
type textarea "PO 5059"
type textarea "x"
type textarea "PO 5059"
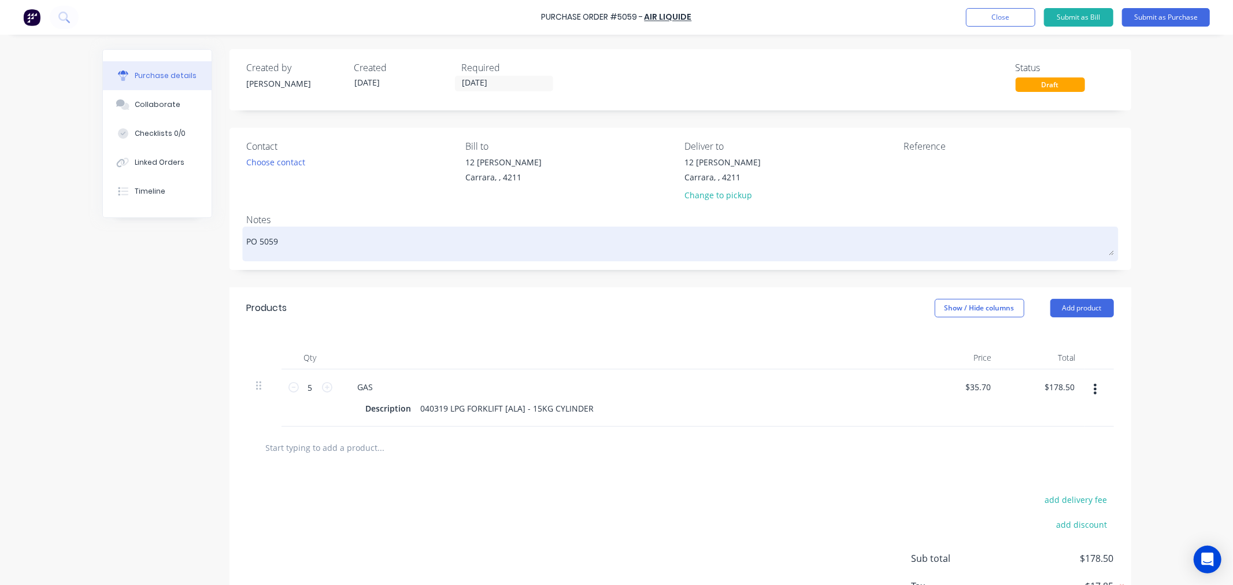
click at [340, 240] on textarea "PO 5059" at bounding box center [680, 242] width 867 height 26
type textarea "x"
type textarea "PO 5059"
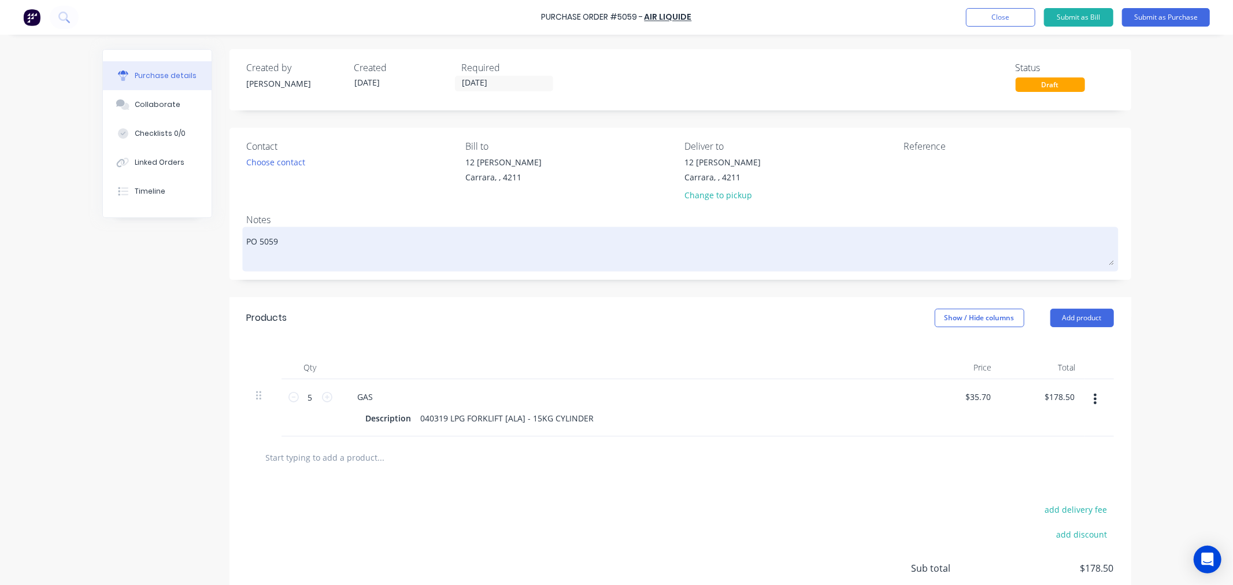
paste textarea "AUS251000714"
type textarea "x"
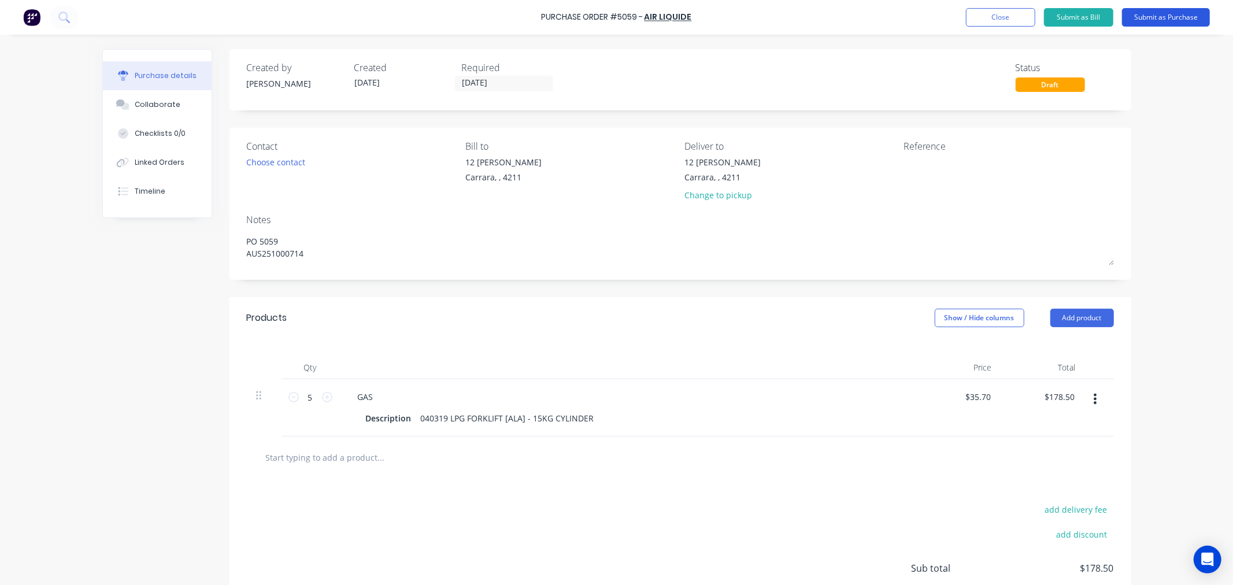
type textarea "PO 5059 AUS251000714"
type textarea "x"
type textarea "PO 5059 AUS251000714"
click at [1186, 16] on button "Submit as Purchase" at bounding box center [1166, 17] width 88 height 18
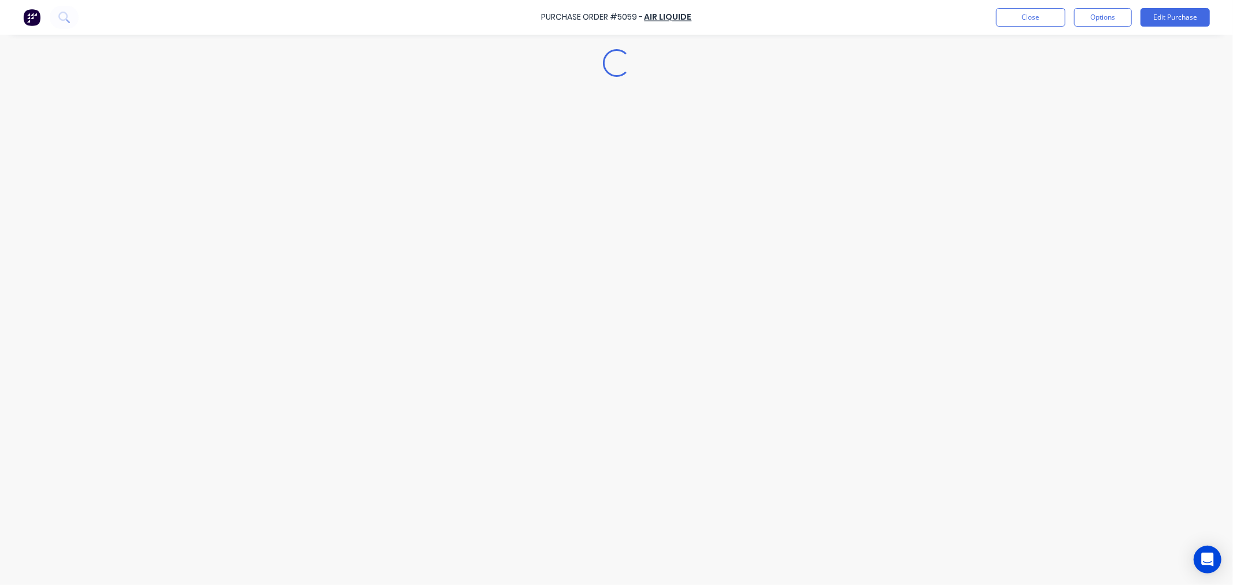
type textarea "x"
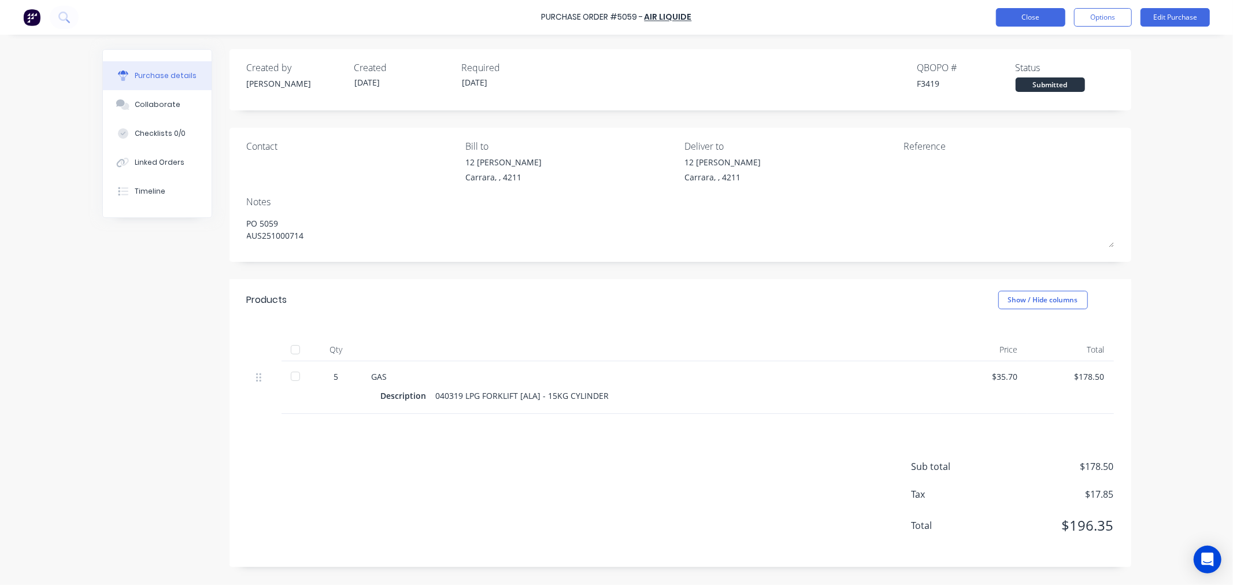
click at [1026, 12] on button "Close" at bounding box center [1030, 17] width 69 height 18
